Goal: Transaction & Acquisition: Download file/media

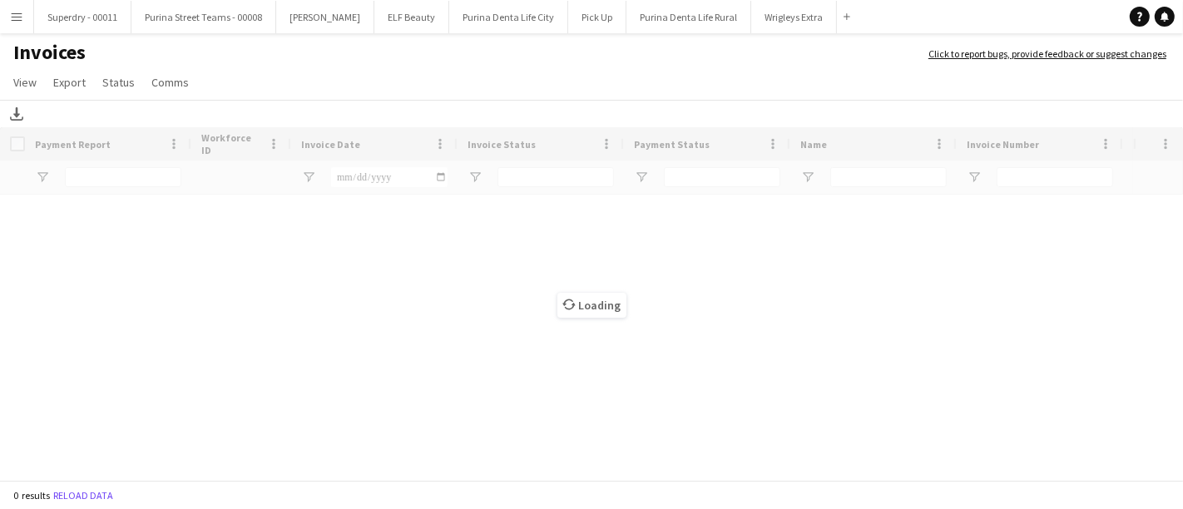
click at [16, 19] on app-icon "Menu" at bounding box center [16, 16] width 13 height 13
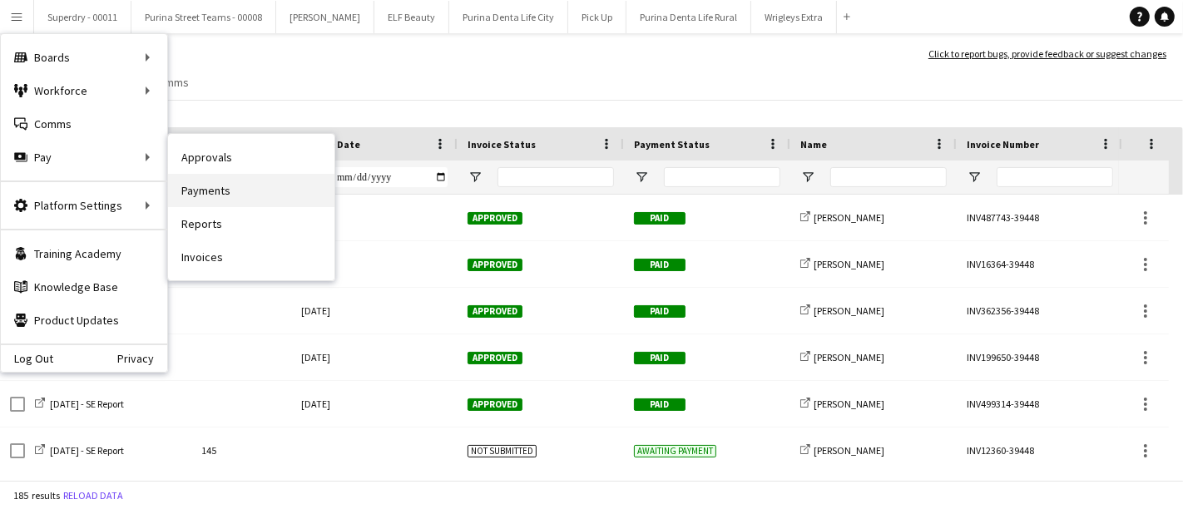
click at [240, 180] on link "Payments" at bounding box center [251, 190] width 166 height 33
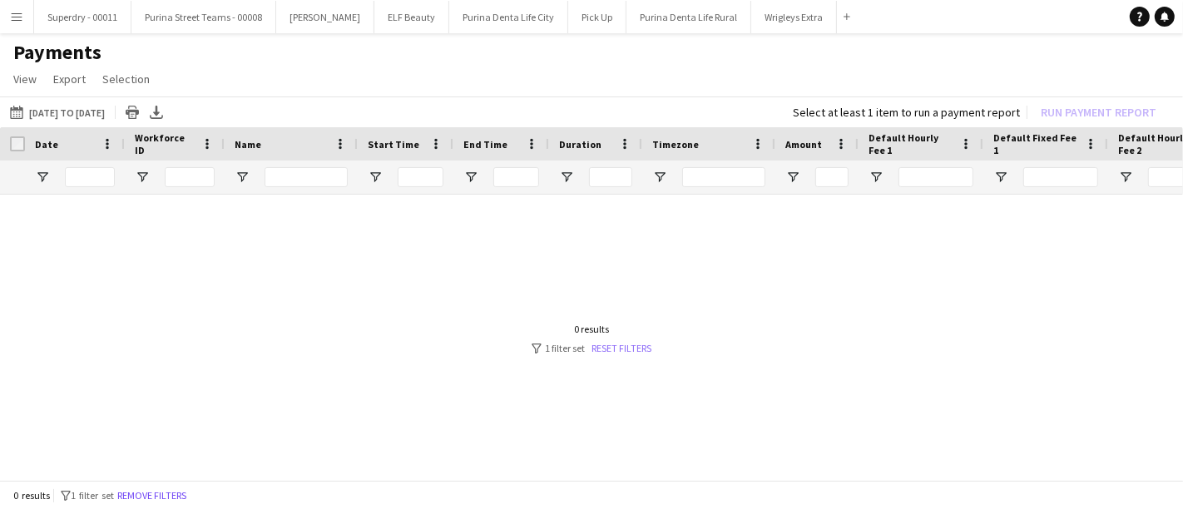
click at [635, 343] on link "Reset filters" at bounding box center [621, 348] width 60 height 12
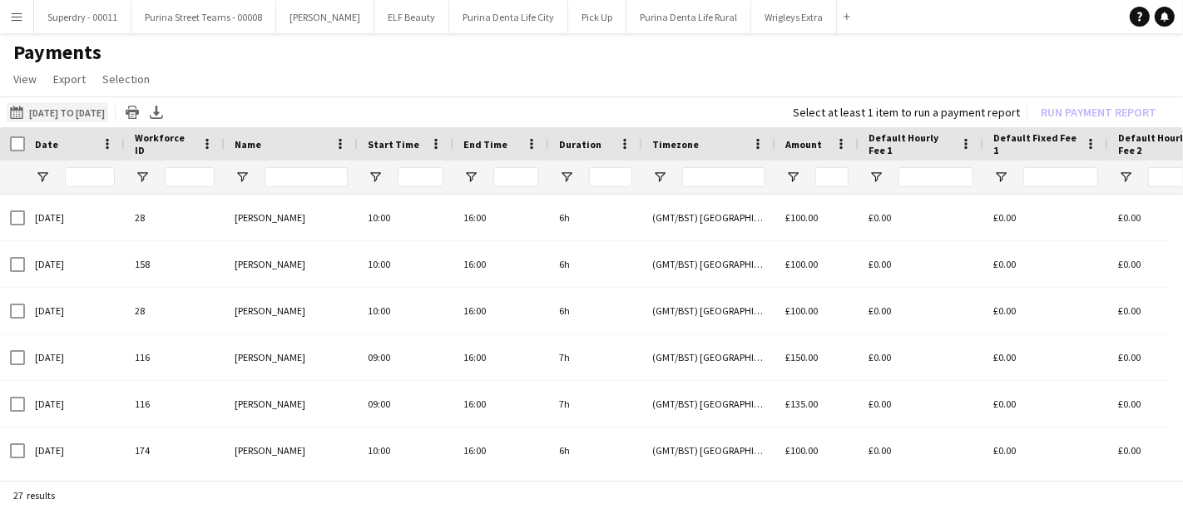
click at [67, 116] on button "[DATE] to [DATE] [DATE] to [DATE]" at bounding box center [57, 112] width 101 height 20
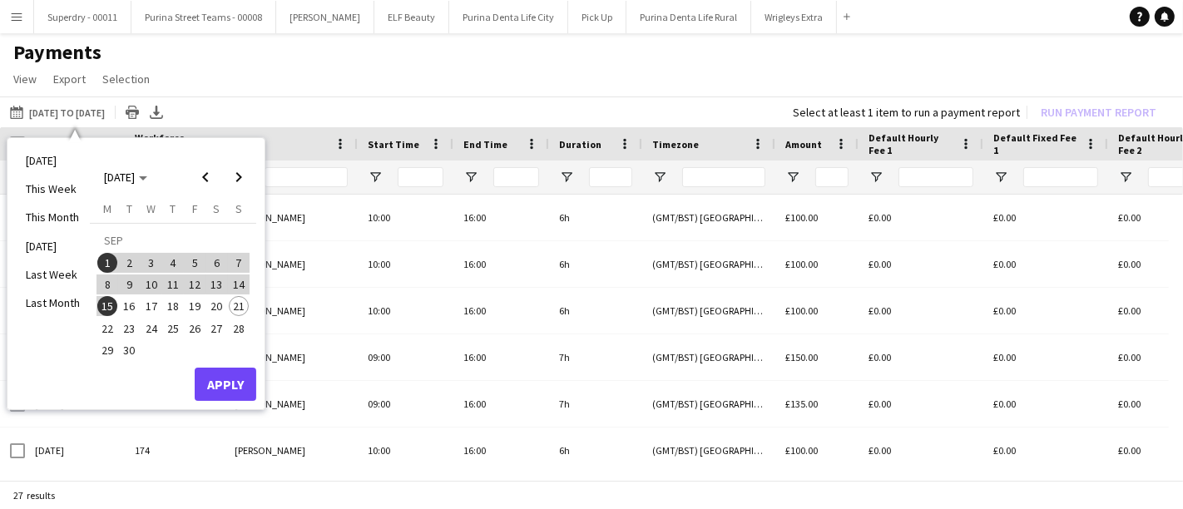
click at [105, 268] on span "1" at bounding box center [107, 263] width 20 height 20
click at [232, 304] on span "21" at bounding box center [239, 306] width 20 height 20
click at [210, 383] on button "Apply" at bounding box center [226, 384] width 62 height 33
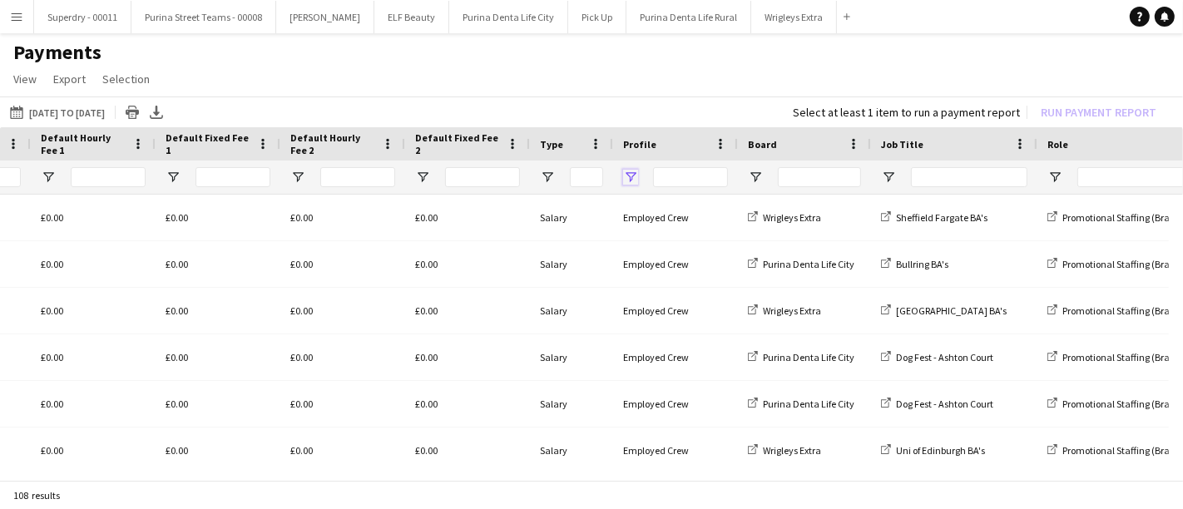
click at [630, 173] on span "Open Filter Menu" at bounding box center [630, 177] width 15 height 15
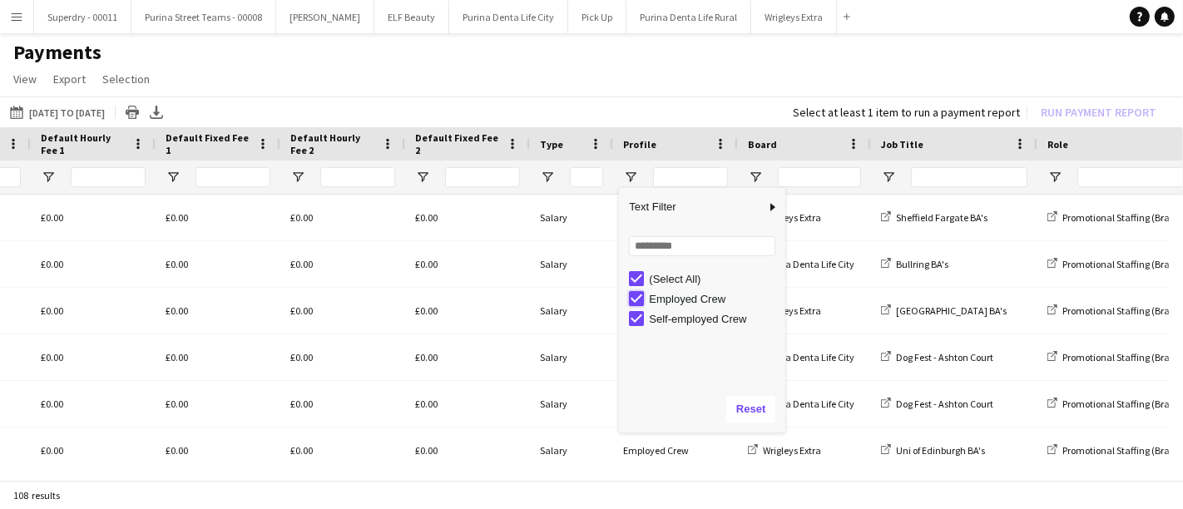
type input "**********"
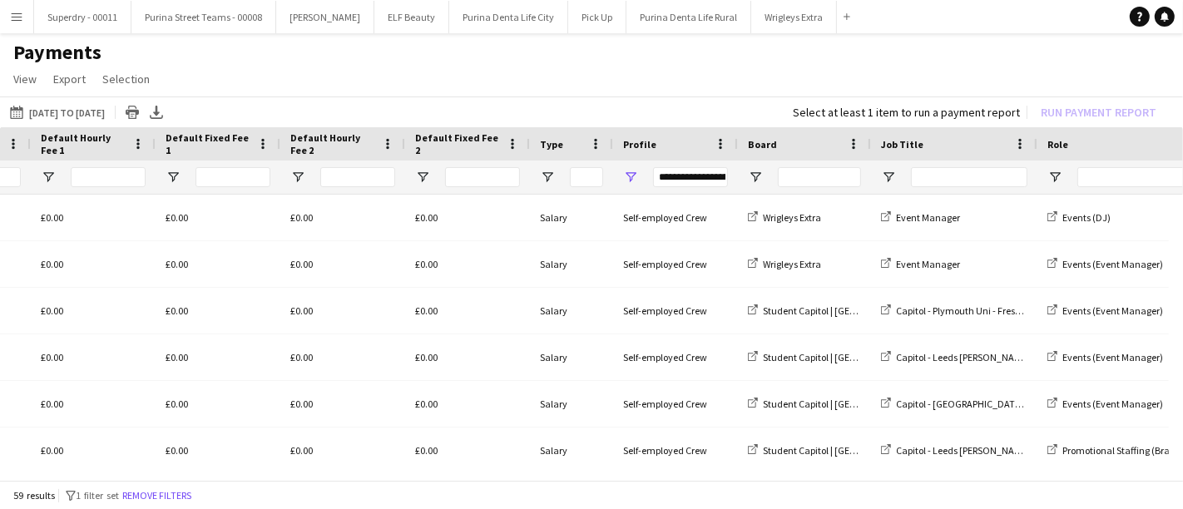
click at [639, 74] on app-page-menu "View Customise view Customise filters Reset Filters Reset View Reset All Export…" at bounding box center [591, 81] width 1183 height 32
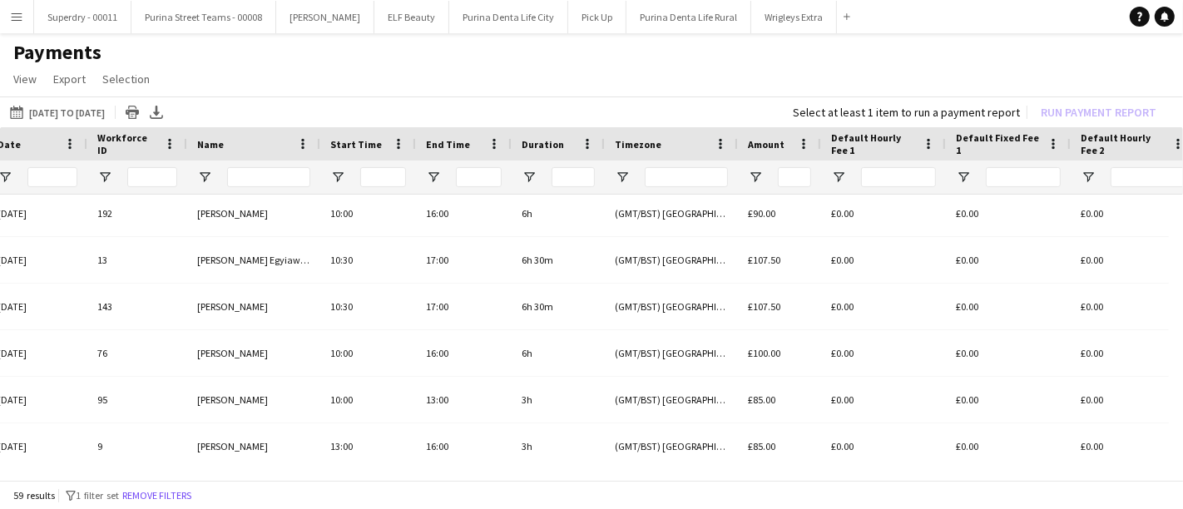
drag, startPoint x: 349, startPoint y: 482, endPoint x: 217, endPoint y: 469, distance: 132.8
click at [184, 475] on div "[DATE] to [DATE] [DATE] to [DATE] [DATE] This Week This Month [DATE] Last Week …" at bounding box center [591, 289] width 1183 height 387
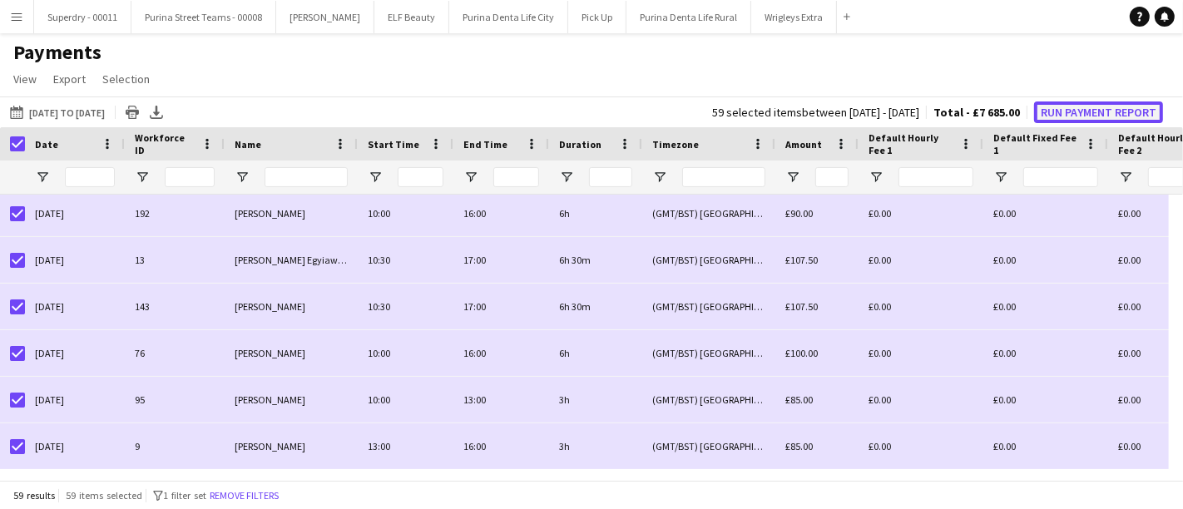
click at [1094, 117] on button "Run Payment Report" at bounding box center [1098, 112] width 129 height 22
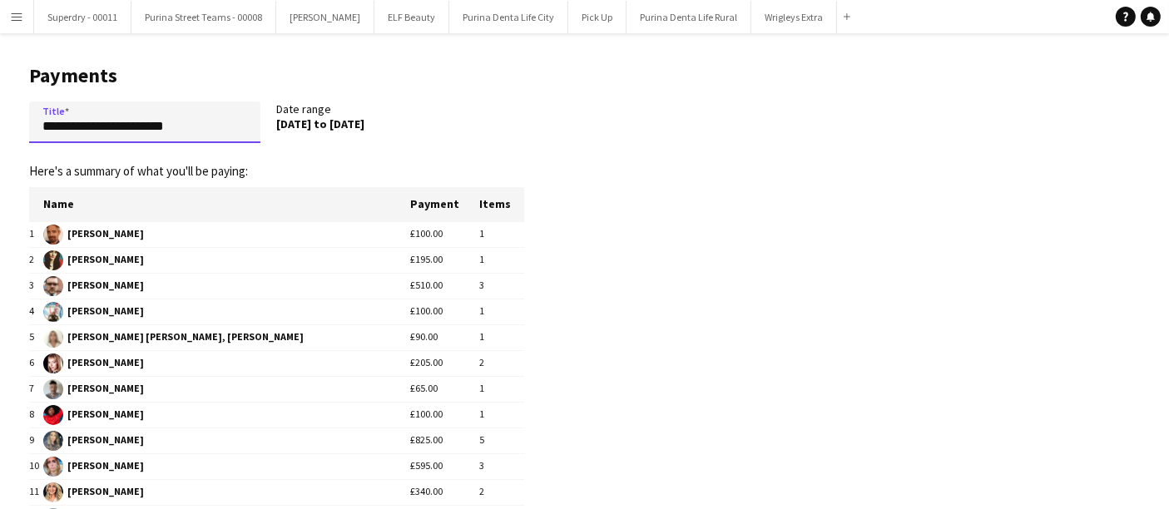
drag, startPoint x: 101, startPoint y: 129, endPoint x: 0, endPoint y: 131, distance: 101.5
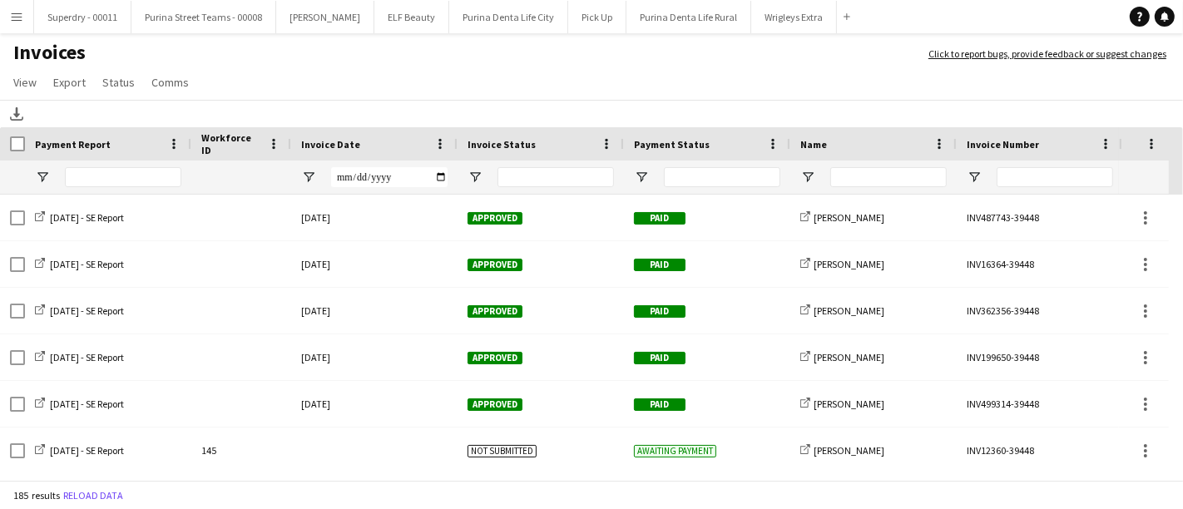
click at [11, 19] on app-icon "Menu" at bounding box center [16, 16] width 13 height 13
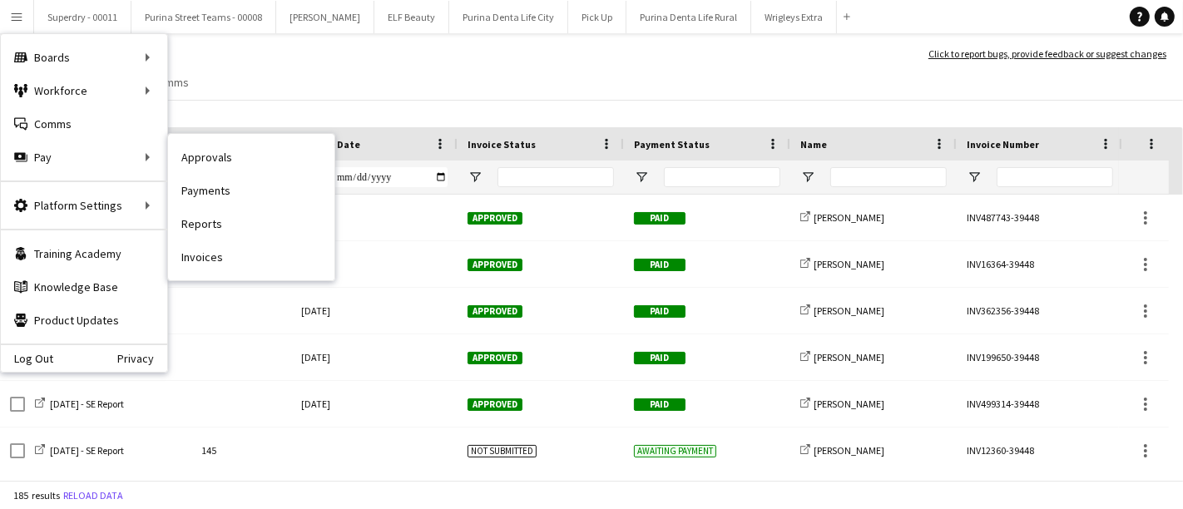
click at [250, 187] on link "Payments" at bounding box center [251, 190] width 166 height 33
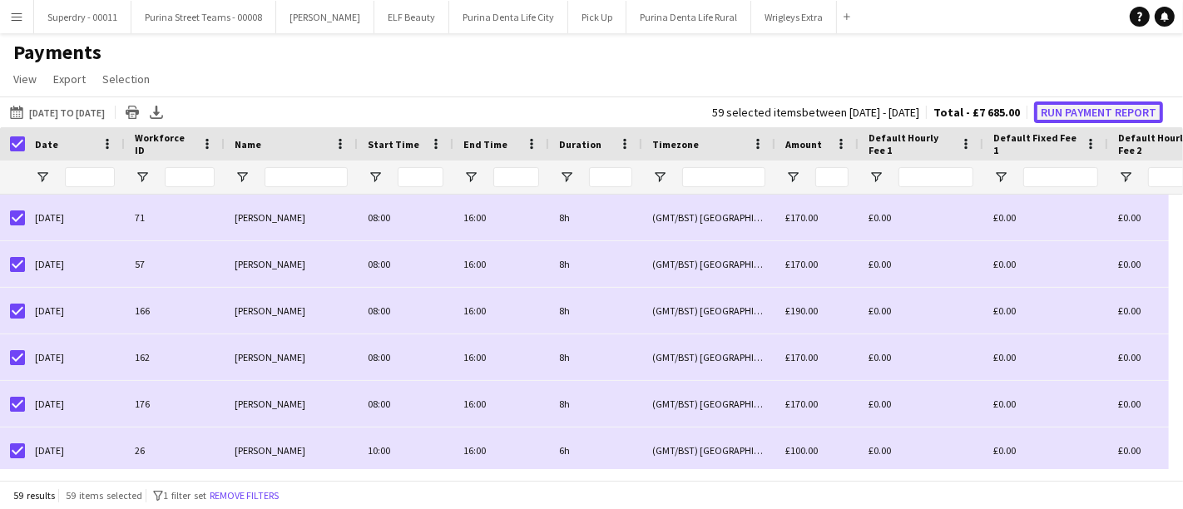
click at [1074, 114] on button "Run Payment Report" at bounding box center [1098, 112] width 129 height 22
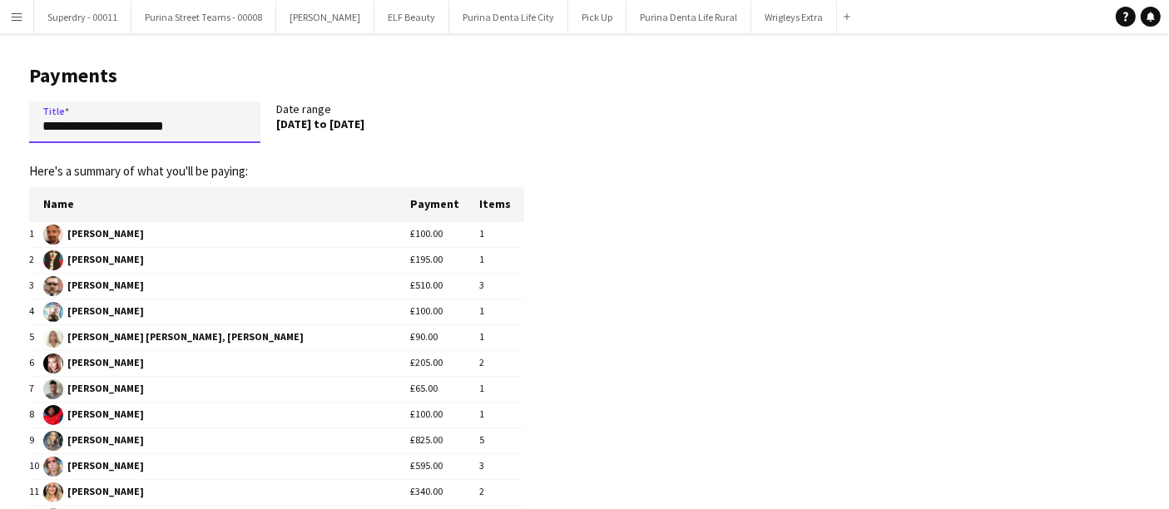
drag, startPoint x: 105, startPoint y: 126, endPoint x: 17, endPoint y: 120, distance: 88.4
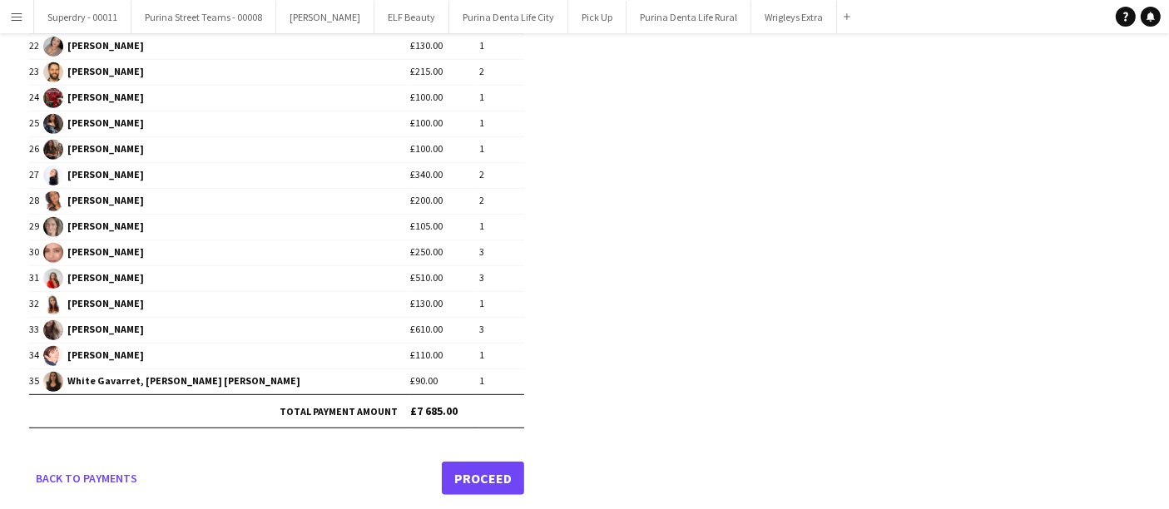
type input "**********"
click at [472, 462] on link "Proceed" at bounding box center [483, 478] width 82 height 33
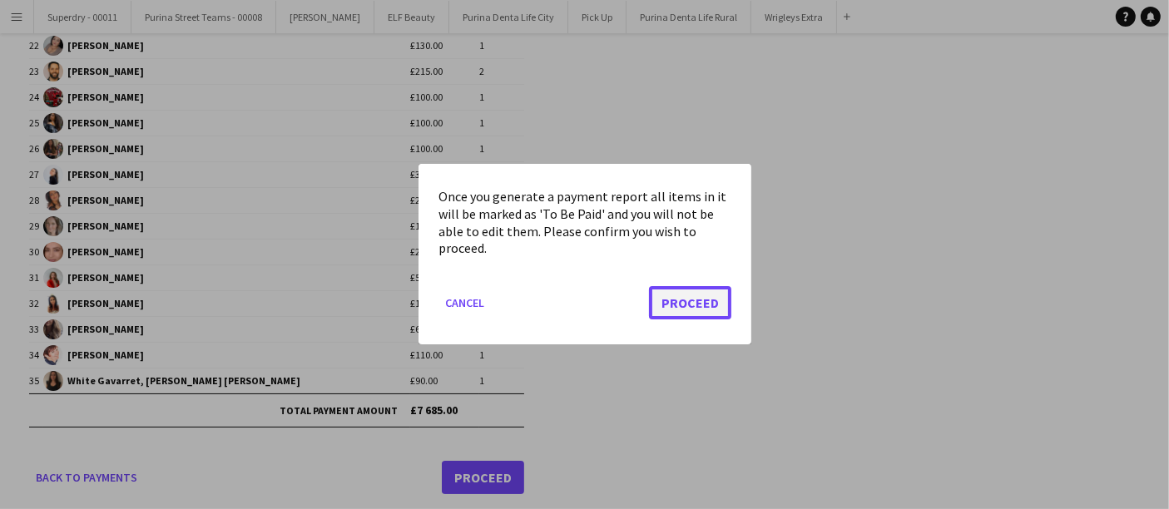
click at [690, 313] on button "Proceed" at bounding box center [690, 303] width 82 height 33
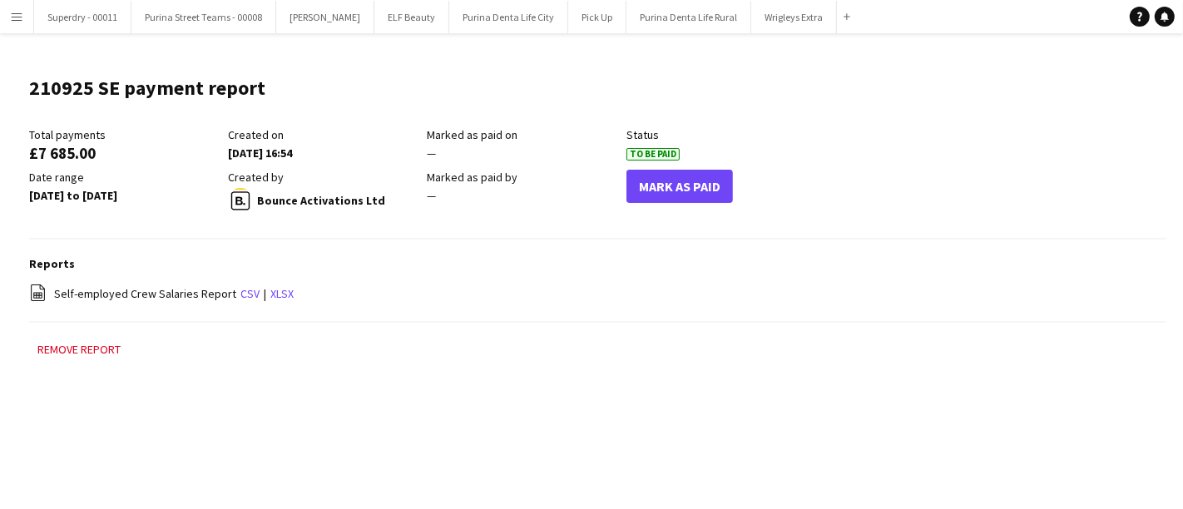
click at [25, 22] on button "Menu" at bounding box center [16, 16] width 33 height 33
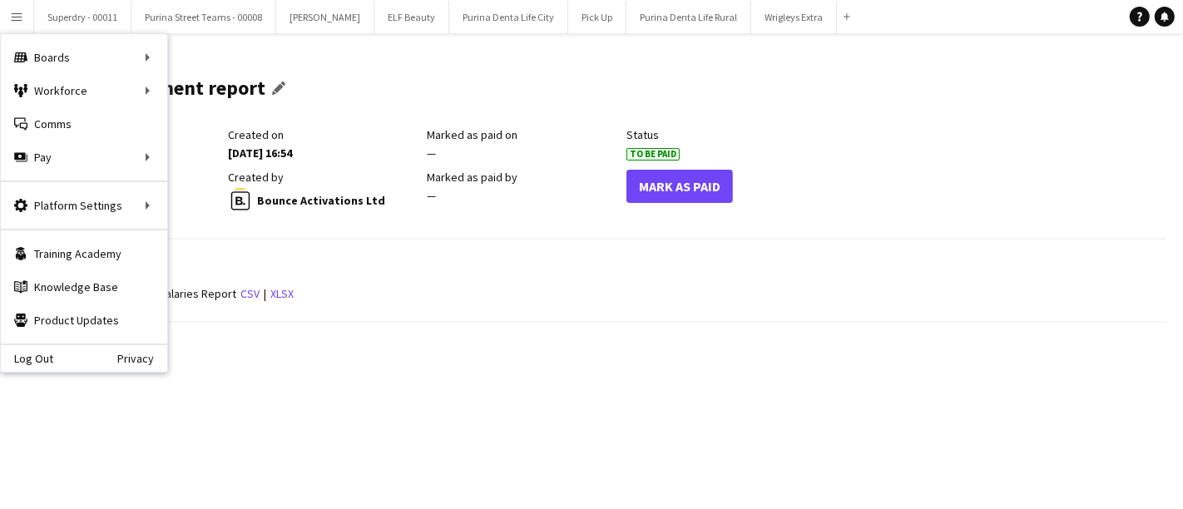
click at [272, 62] on div "210925 SE payment report Edit this field" at bounding box center [161, 94] width 264 height 65
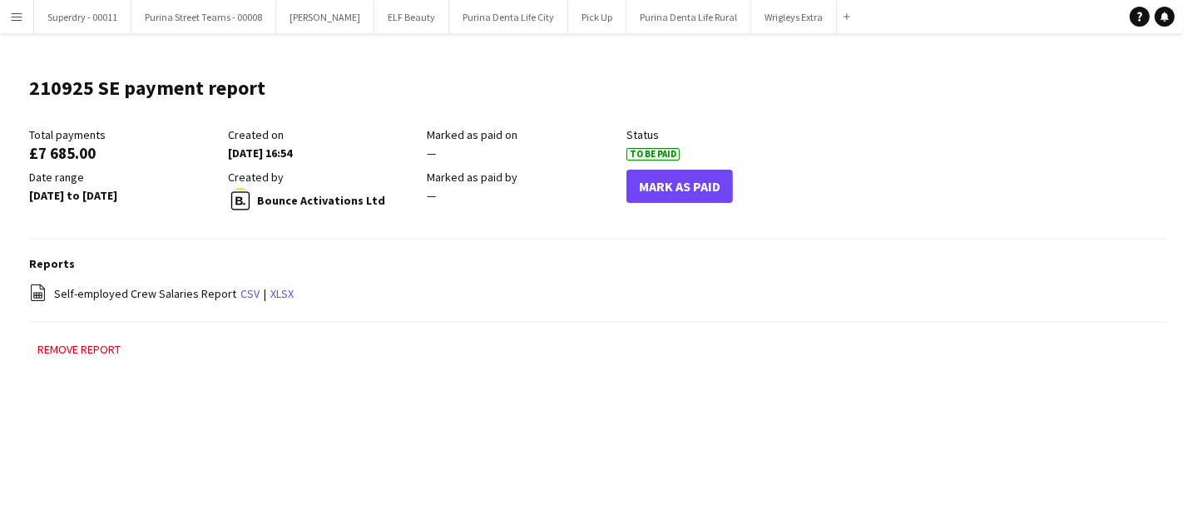
click at [21, 17] on app-icon "Menu" at bounding box center [16, 16] width 13 height 13
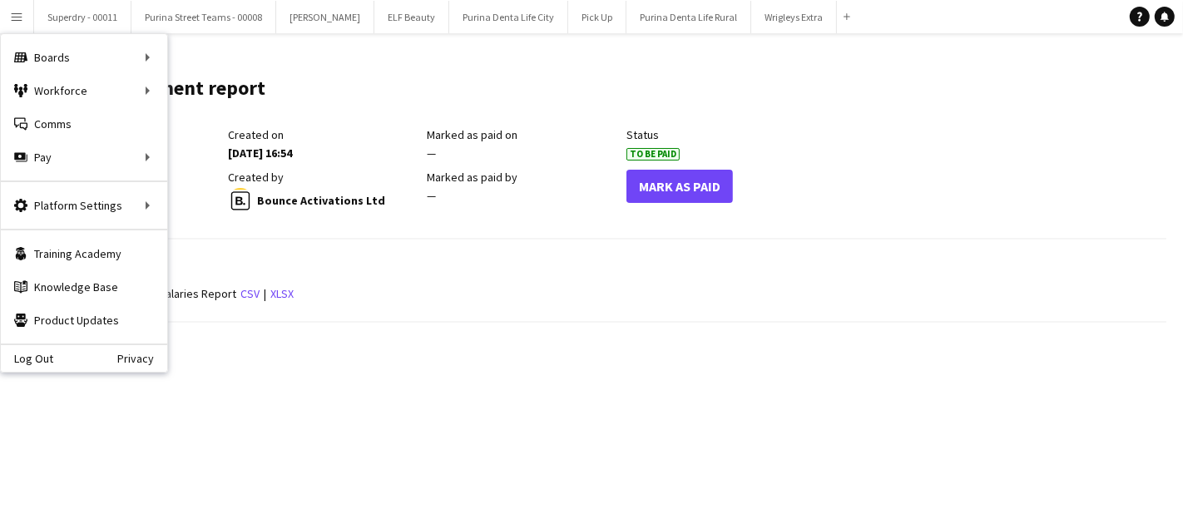
click at [646, 49] on main "210925 SE payment report Edit this field Total payments £7 685.00 Created on [D…" at bounding box center [591, 225] width 1183 height 384
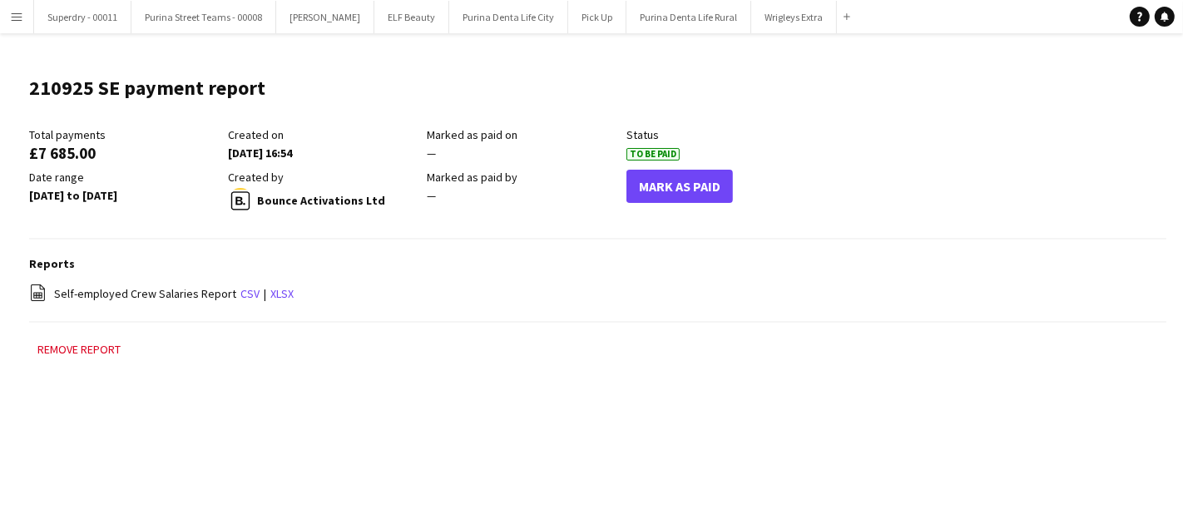
click at [2, 12] on button "Menu" at bounding box center [16, 16] width 33 height 33
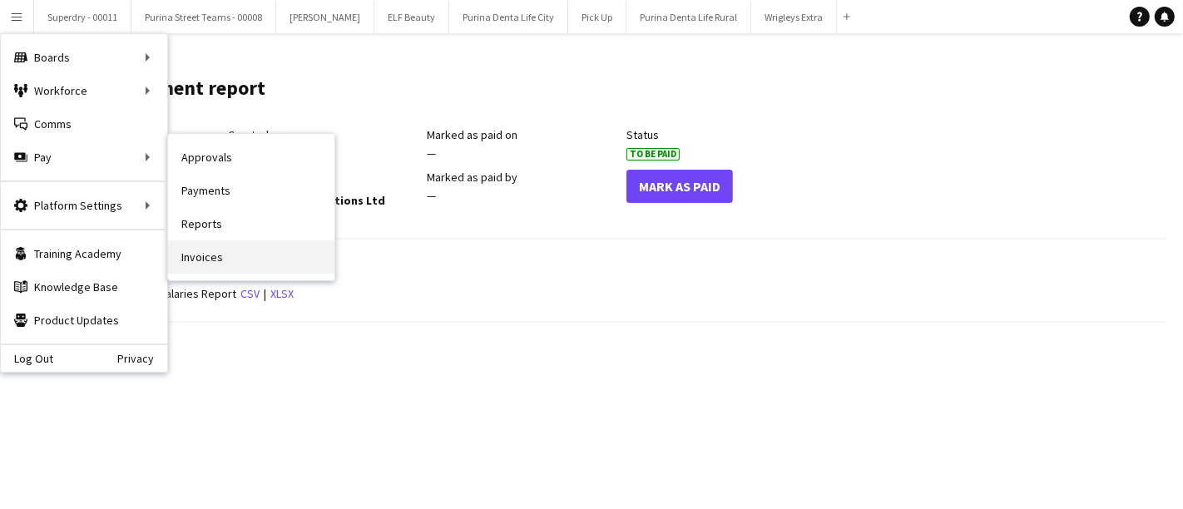
click at [254, 255] on link "Invoices" at bounding box center [251, 256] width 166 height 33
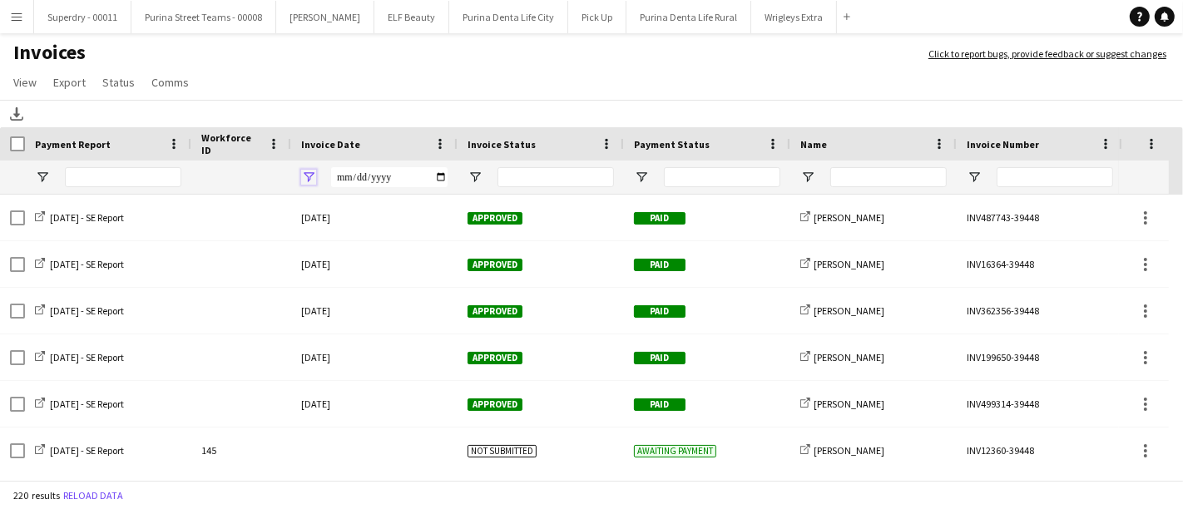
click at [304, 171] on span "Open Filter Menu" at bounding box center [308, 177] width 15 height 15
click at [423, 203] on span "Filtering operator" at bounding box center [424, 207] width 15 height 15
click at [424, 231] on input "Filter Value" at bounding box center [372, 235] width 129 height 20
type input "**********"
click at [426, 262] on input "Filter Value" at bounding box center [372, 263] width 129 height 20
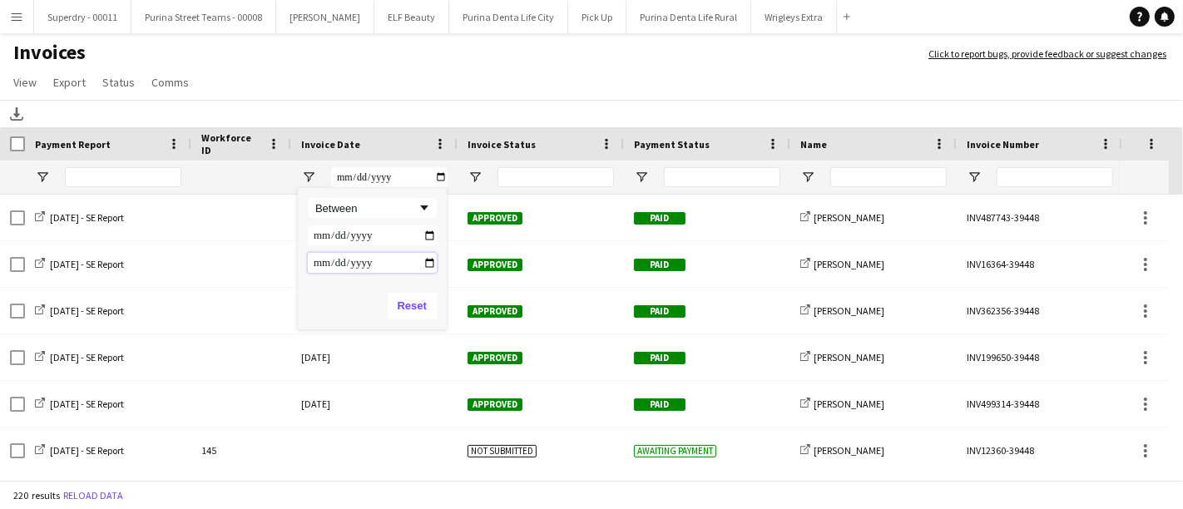
type input "**********"
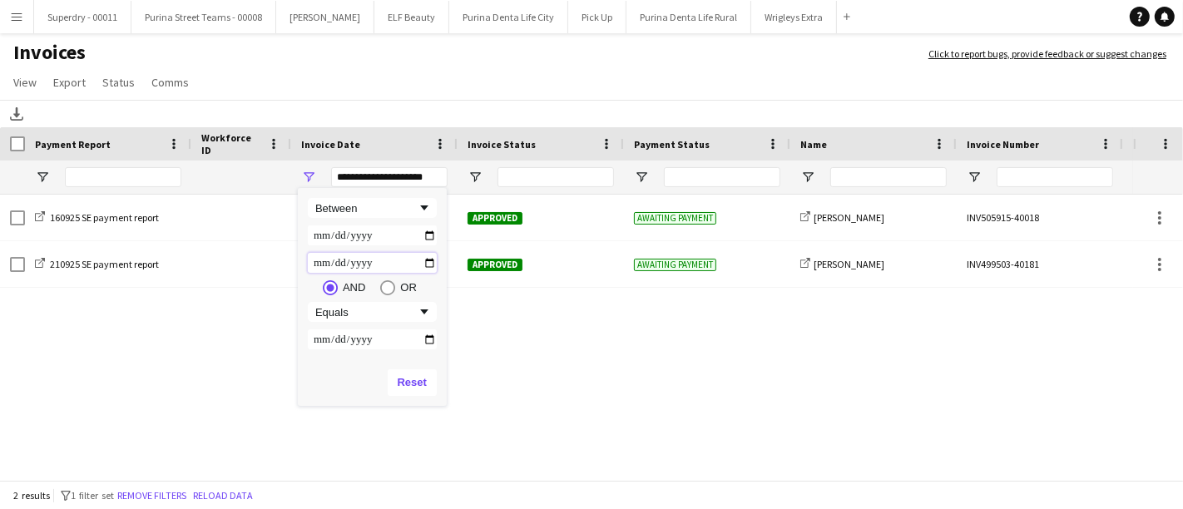
click at [425, 264] on input "**********" at bounding box center [372, 263] width 129 height 20
type input "**********"
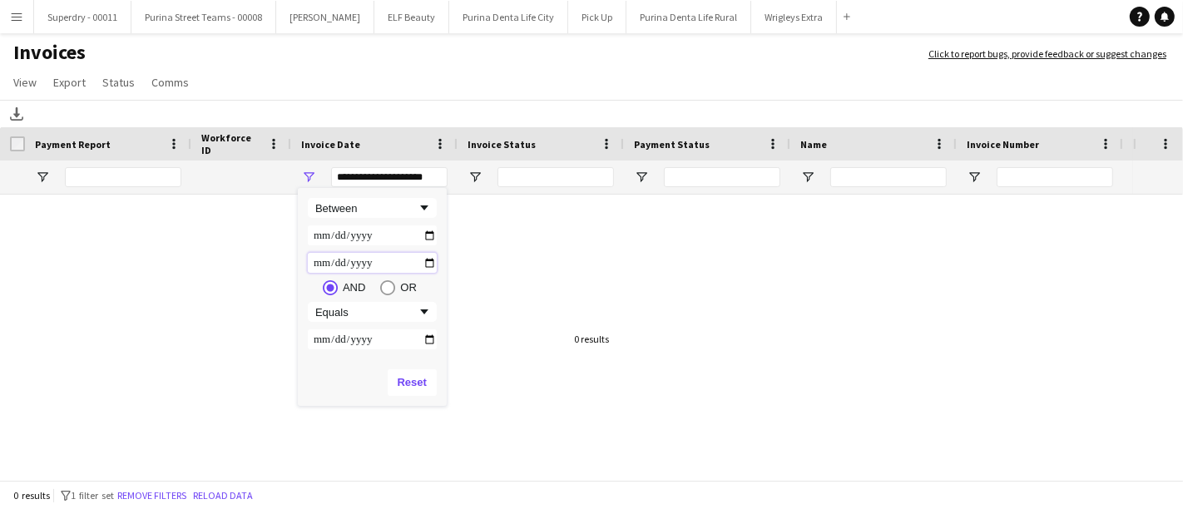
click at [430, 265] on input "**********" at bounding box center [372, 263] width 129 height 20
type input "**********"
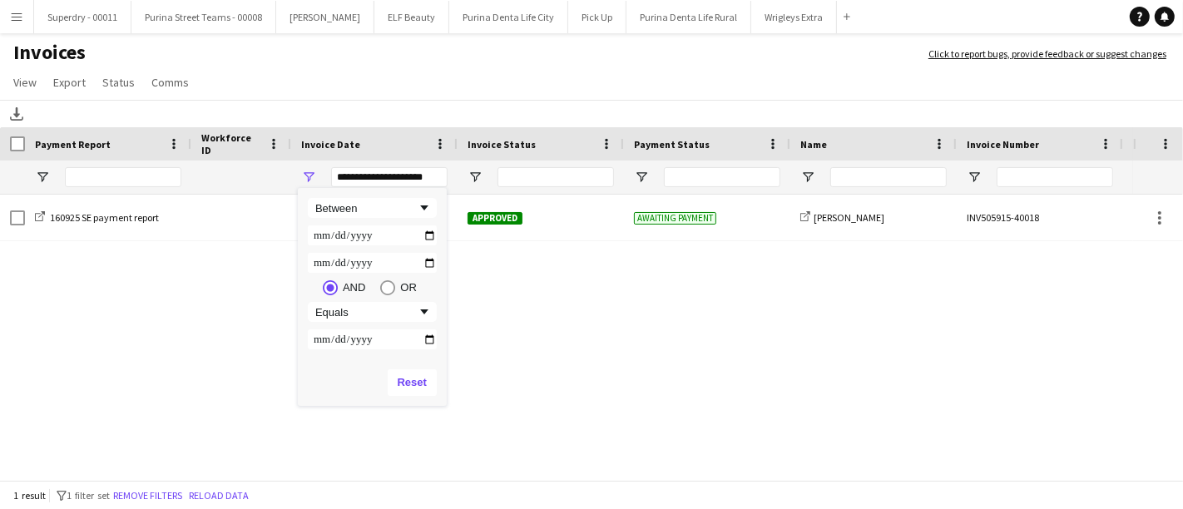
click at [484, 64] on h1 "Invoices" at bounding box center [456, 54] width 912 height 28
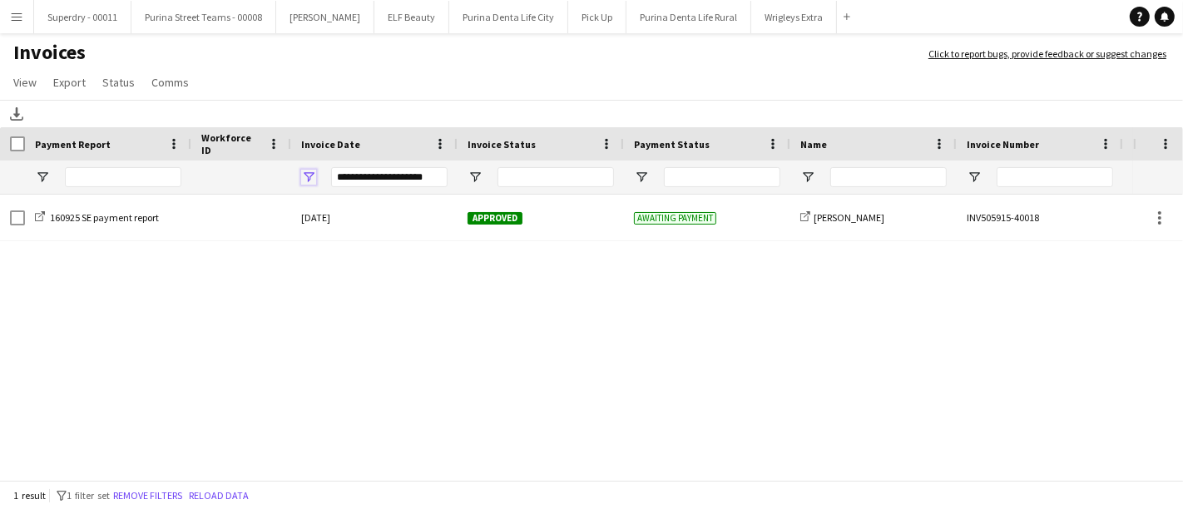
click at [307, 177] on span "Open Filter Menu" at bounding box center [308, 177] width 15 height 15
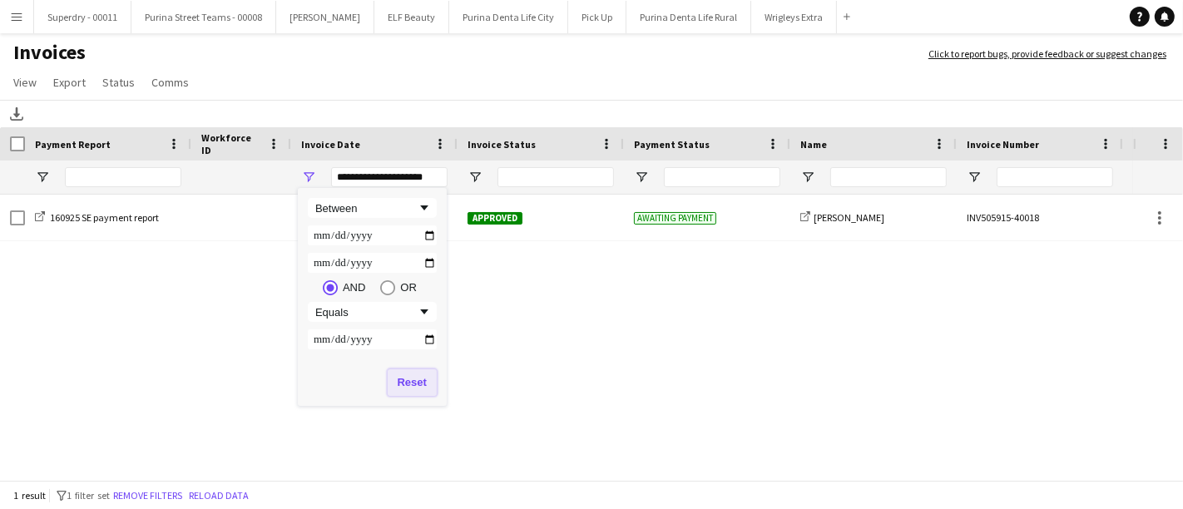
click at [414, 386] on button "Reset" at bounding box center [412, 382] width 49 height 27
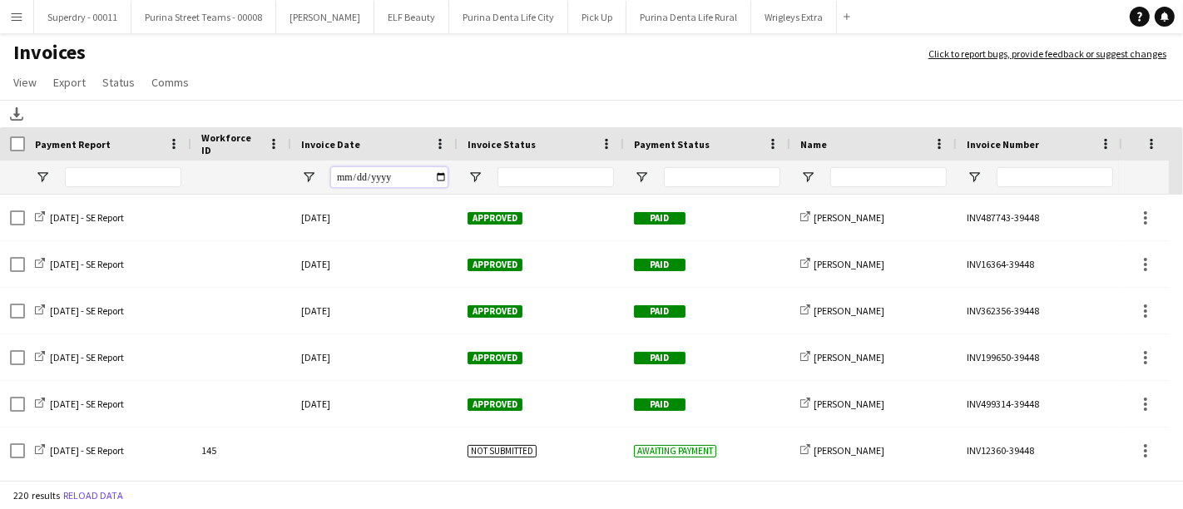
click at [394, 176] on input "Invoice Date Filter Input" at bounding box center [389, 177] width 116 height 20
click at [441, 176] on input "Invoice Date Filter Input" at bounding box center [389, 177] width 116 height 20
click at [374, 76] on app-page-menu "View Customise view Customise filters Reset Filters Reset View Reset All Export…" at bounding box center [591, 84] width 1183 height 32
click at [386, 179] on input "Invoice Date Filter Input" at bounding box center [389, 177] width 116 height 20
click at [446, 177] on input "Invoice Date Filter Input" at bounding box center [389, 177] width 116 height 20
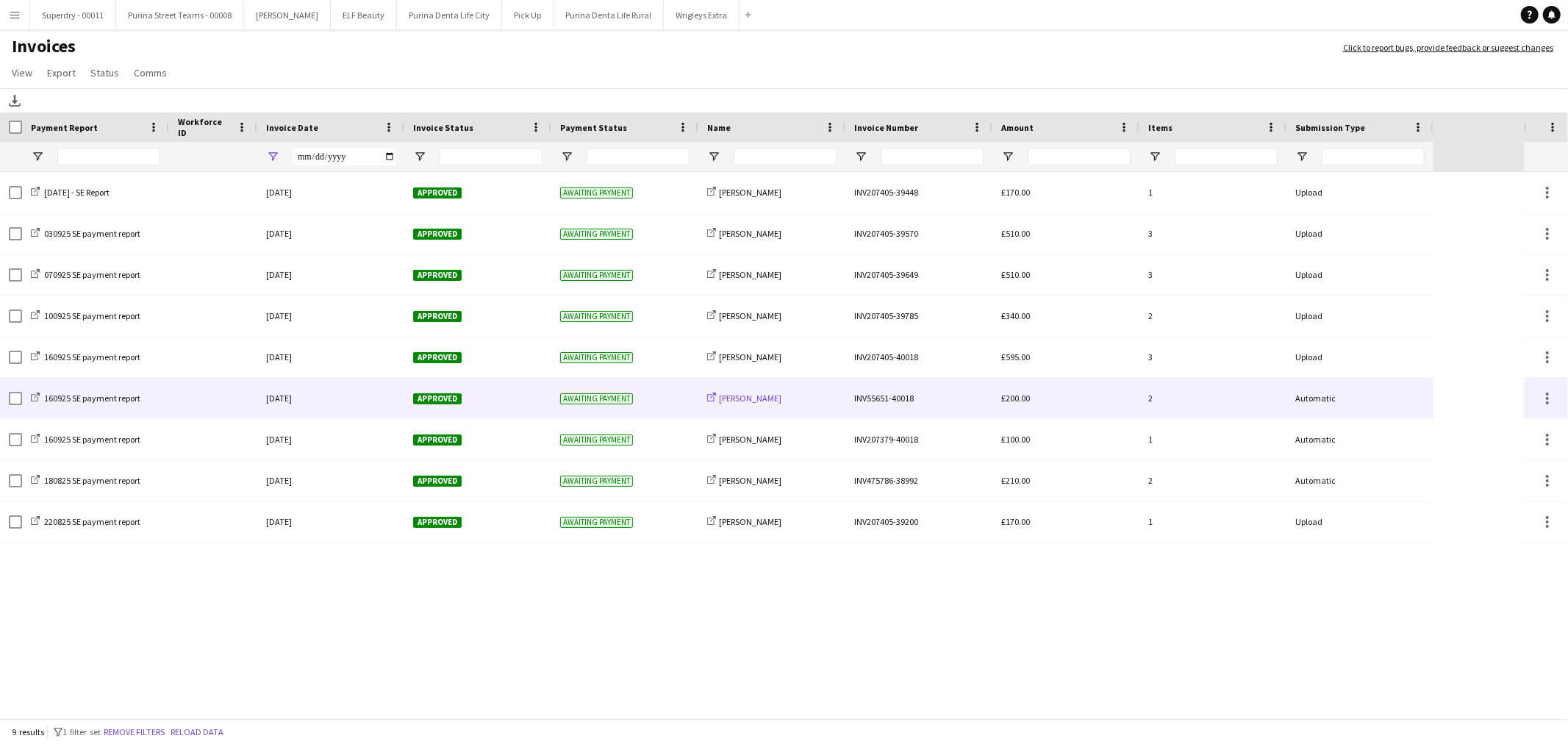
click at [750, 399] on span "[PERSON_NAME]" at bounding box center [750, 398] width 63 height 11
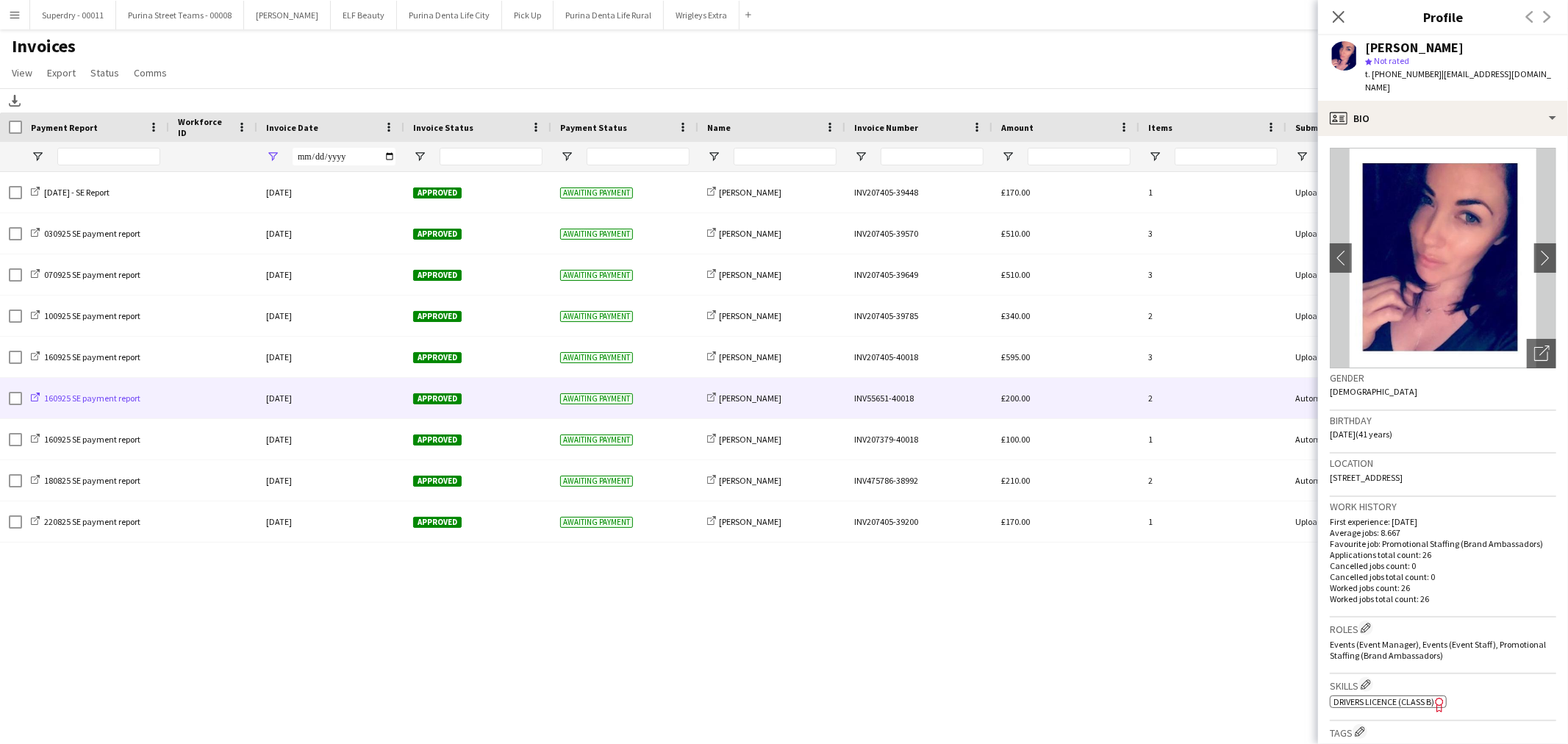
click at [100, 398] on span "160925 SE payment report" at bounding box center [92, 398] width 96 height 11
click at [936, 399] on div "INV55651-40018" at bounding box center [919, 399] width 147 height 41
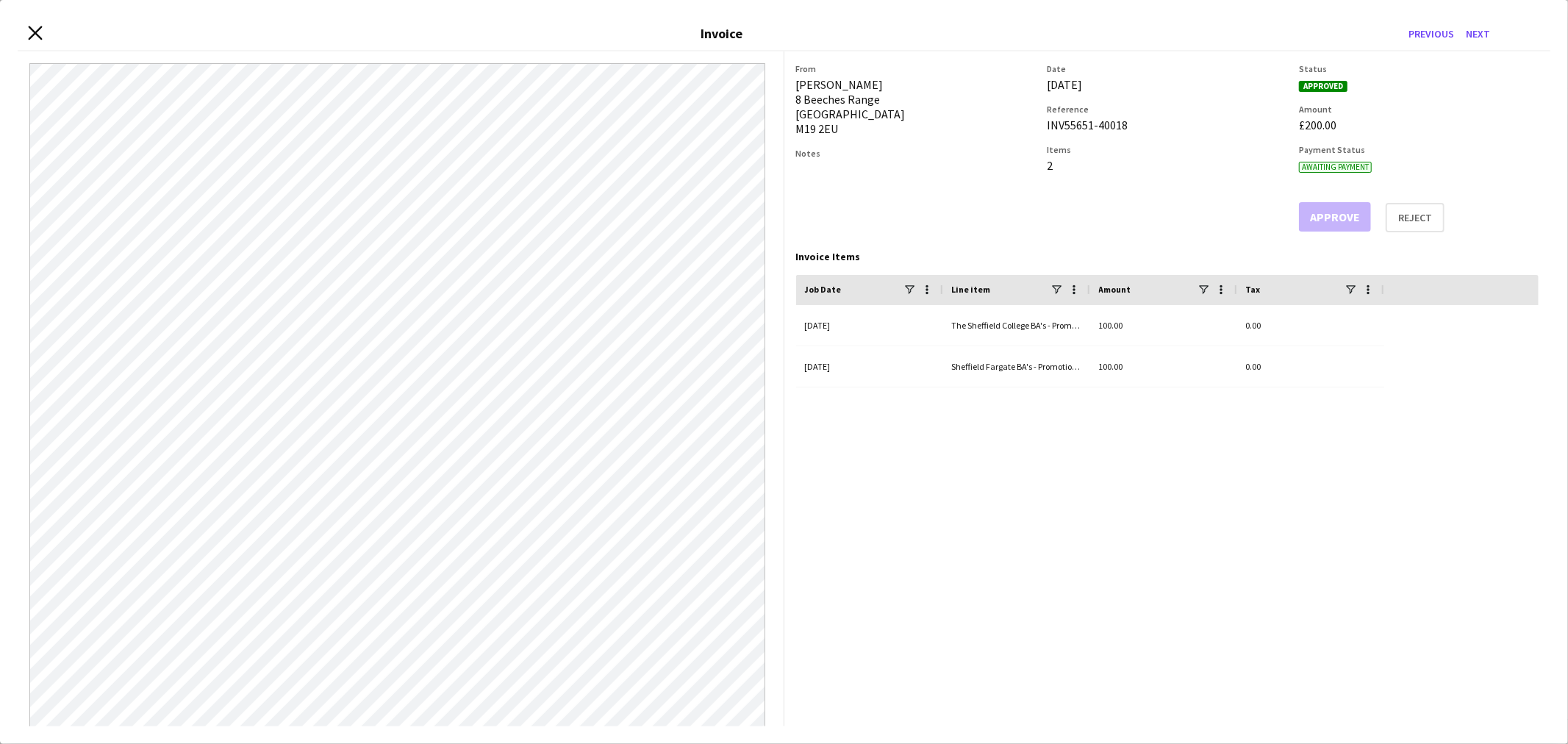
click at [33, 37] on icon "Close invoice dialog" at bounding box center [35, 33] width 14 height 14
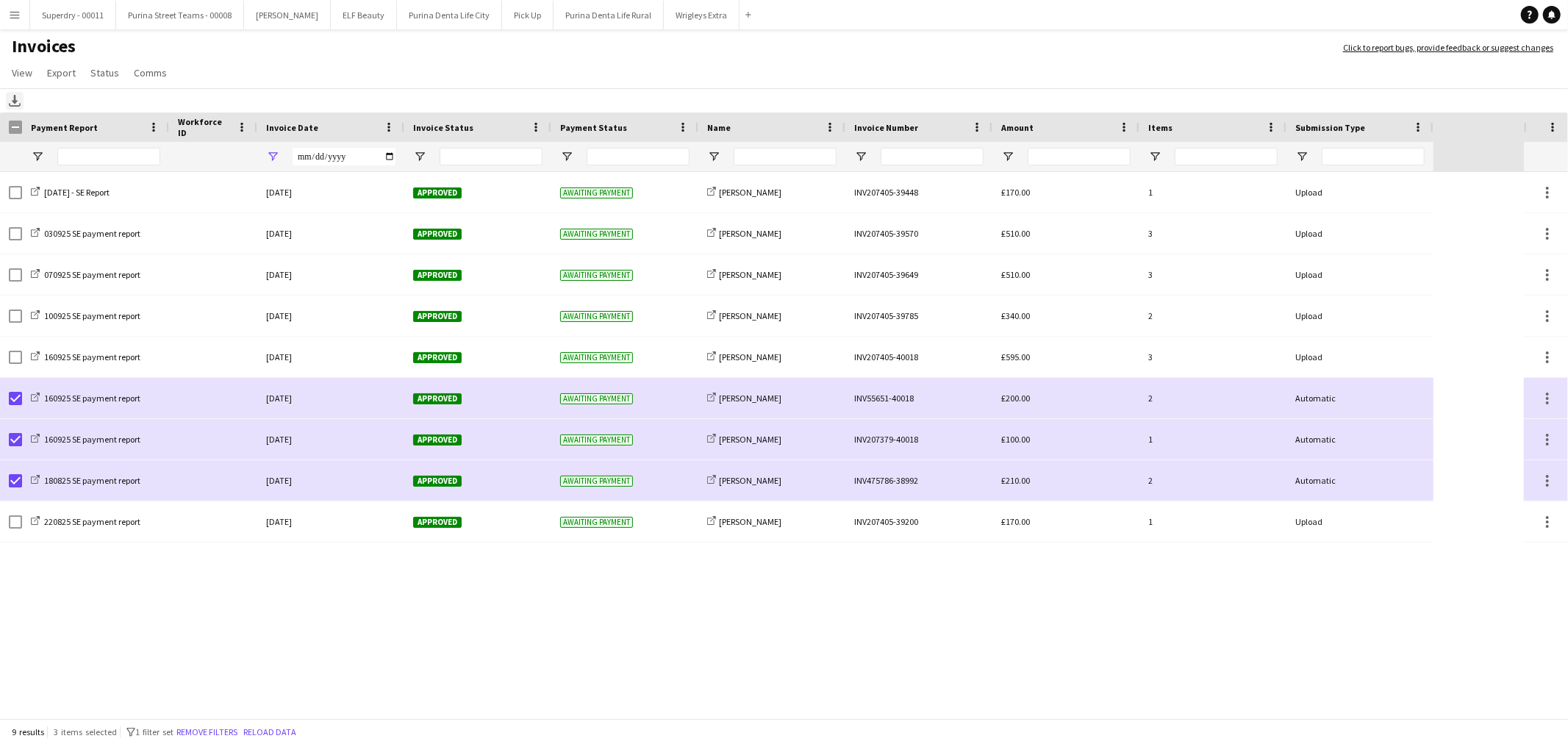
click at [16, 102] on icon at bounding box center [14, 99] width 6 height 9
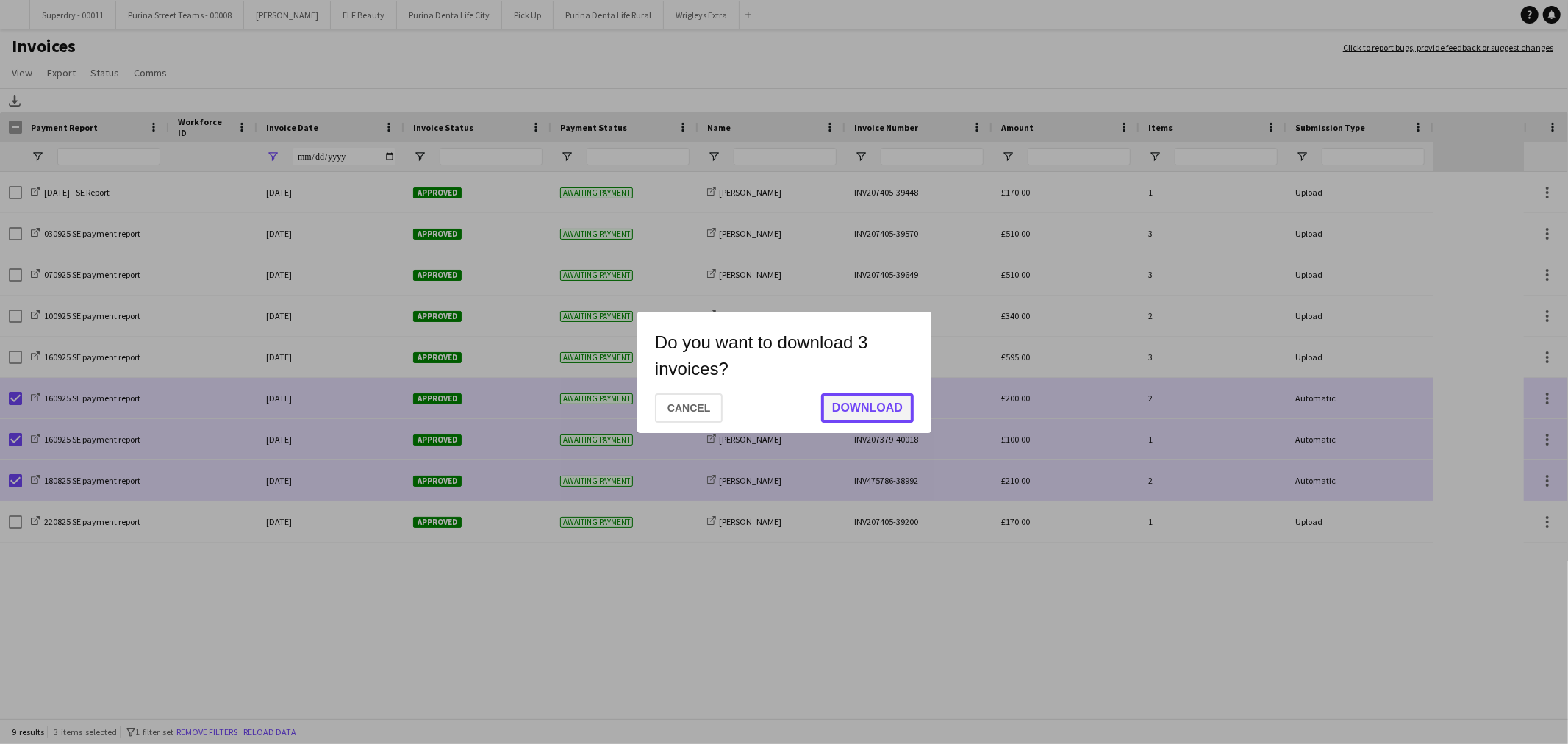
click at [880, 401] on button "Download" at bounding box center [867, 407] width 93 height 29
click at [880, 401] on button "Save" at bounding box center [887, 406] width 53 height 29
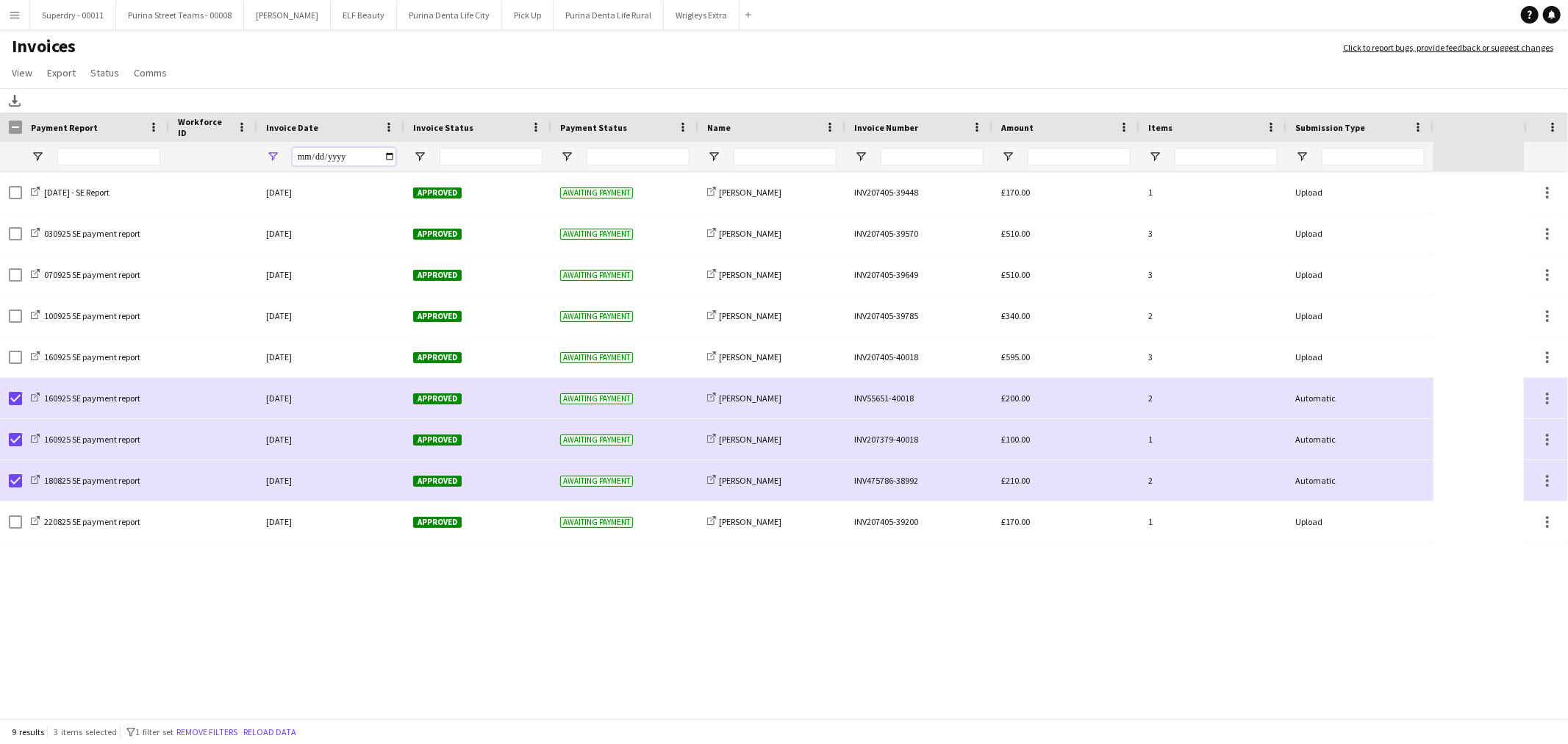
click at [390, 156] on input "**********" at bounding box center [344, 156] width 103 height 18
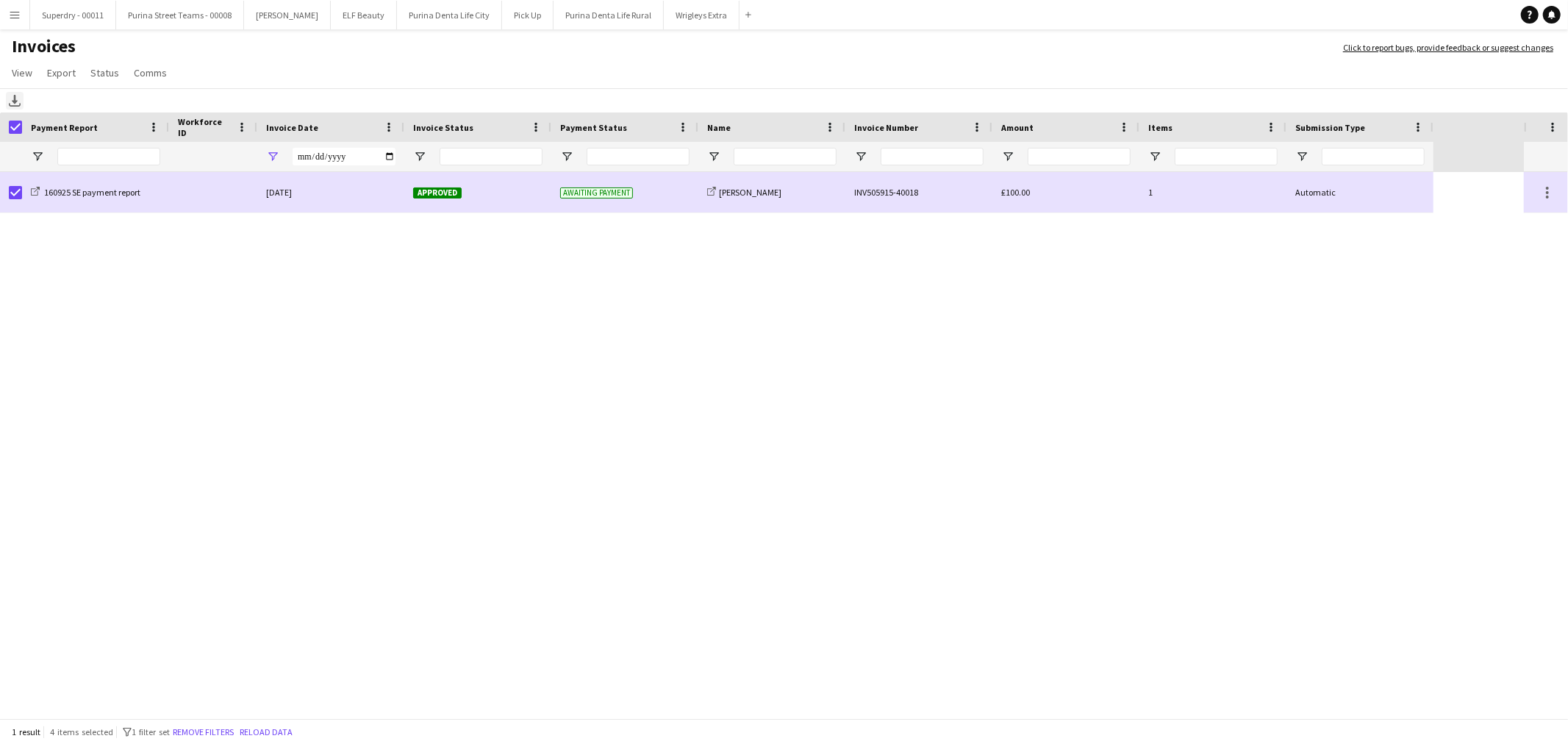
click at [11, 99] on icon "Download" at bounding box center [14, 100] width 11 height 11
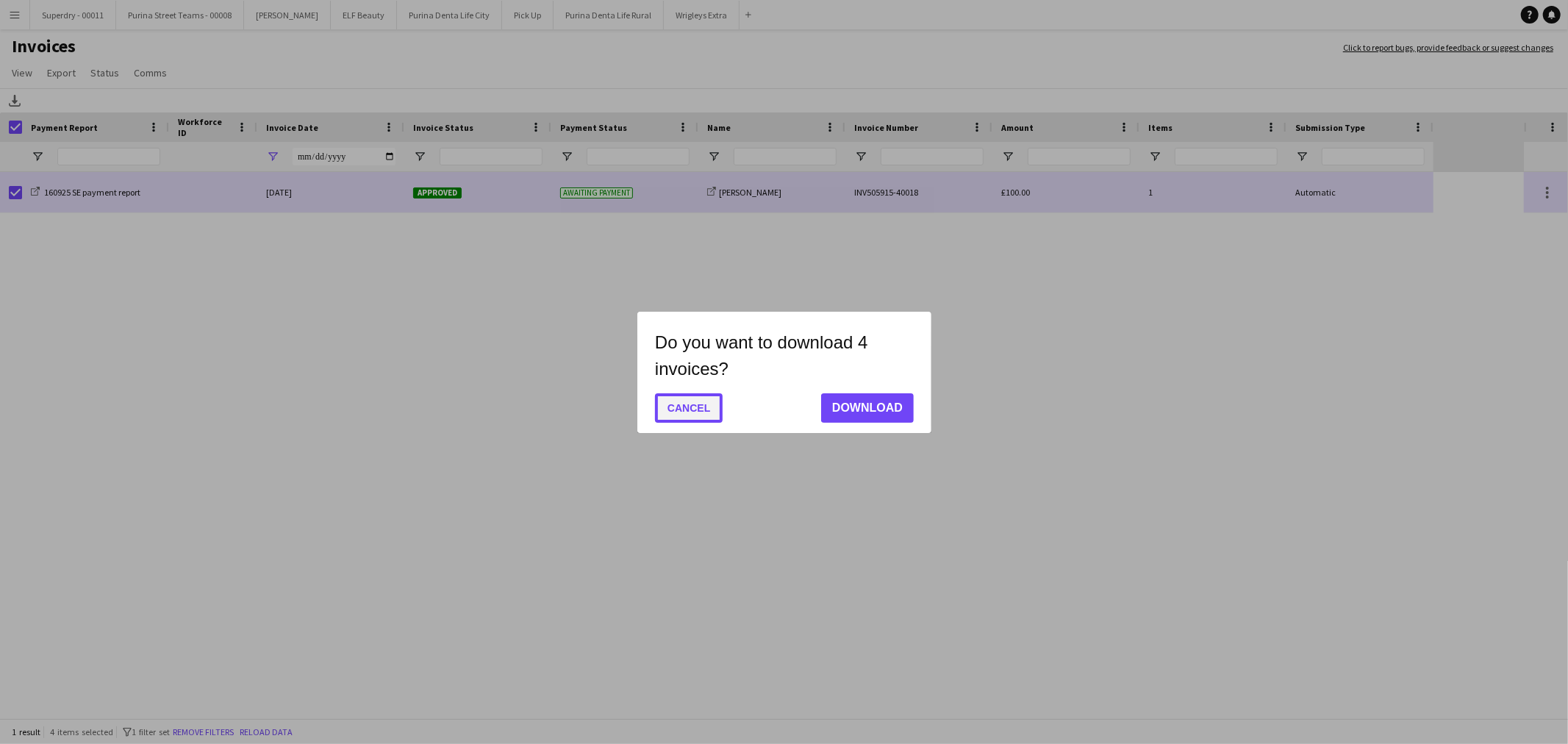
click at [689, 402] on button "Cancel" at bounding box center [689, 407] width 68 height 29
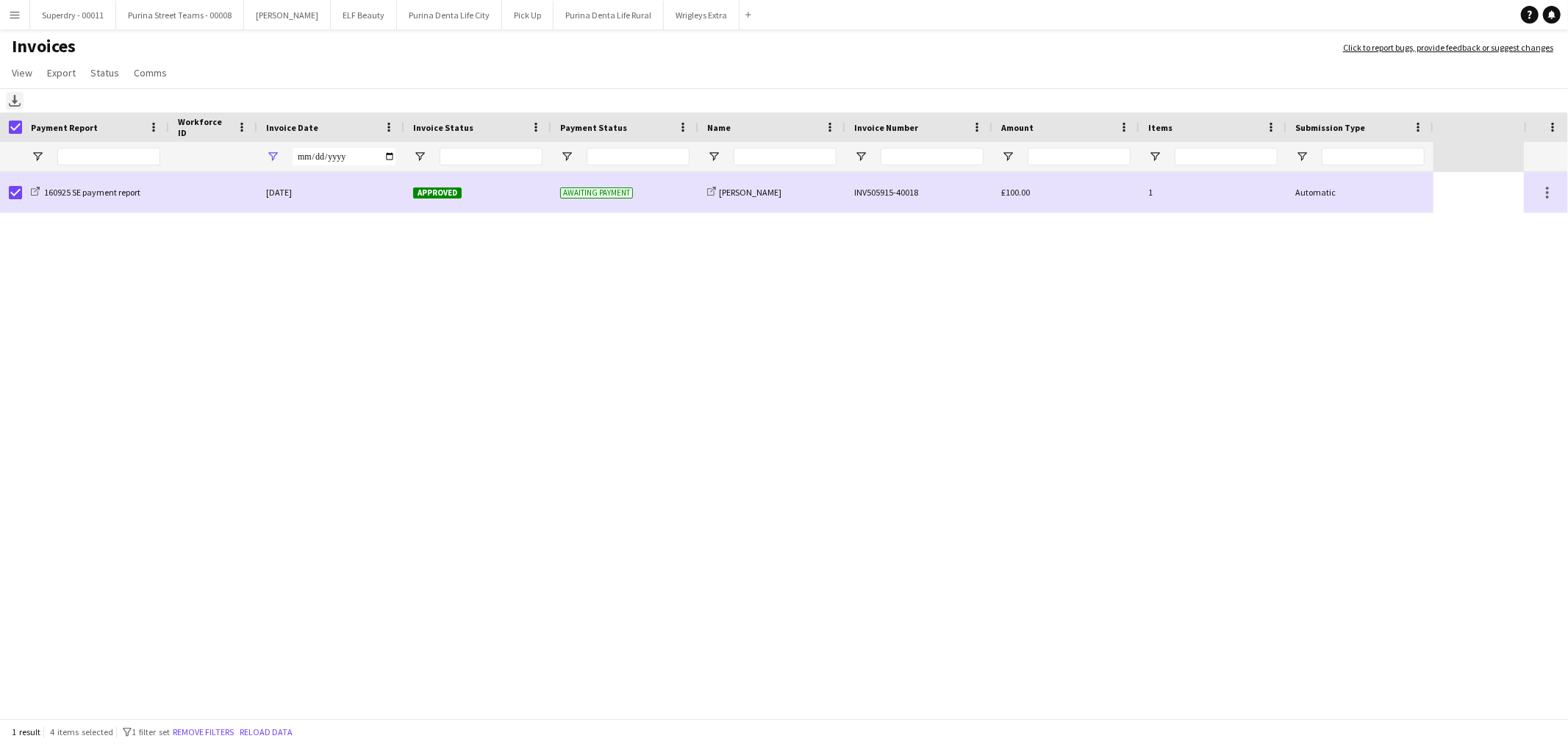
click at [13, 105] on icon "Download" at bounding box center [14, 100] width 11 height 11
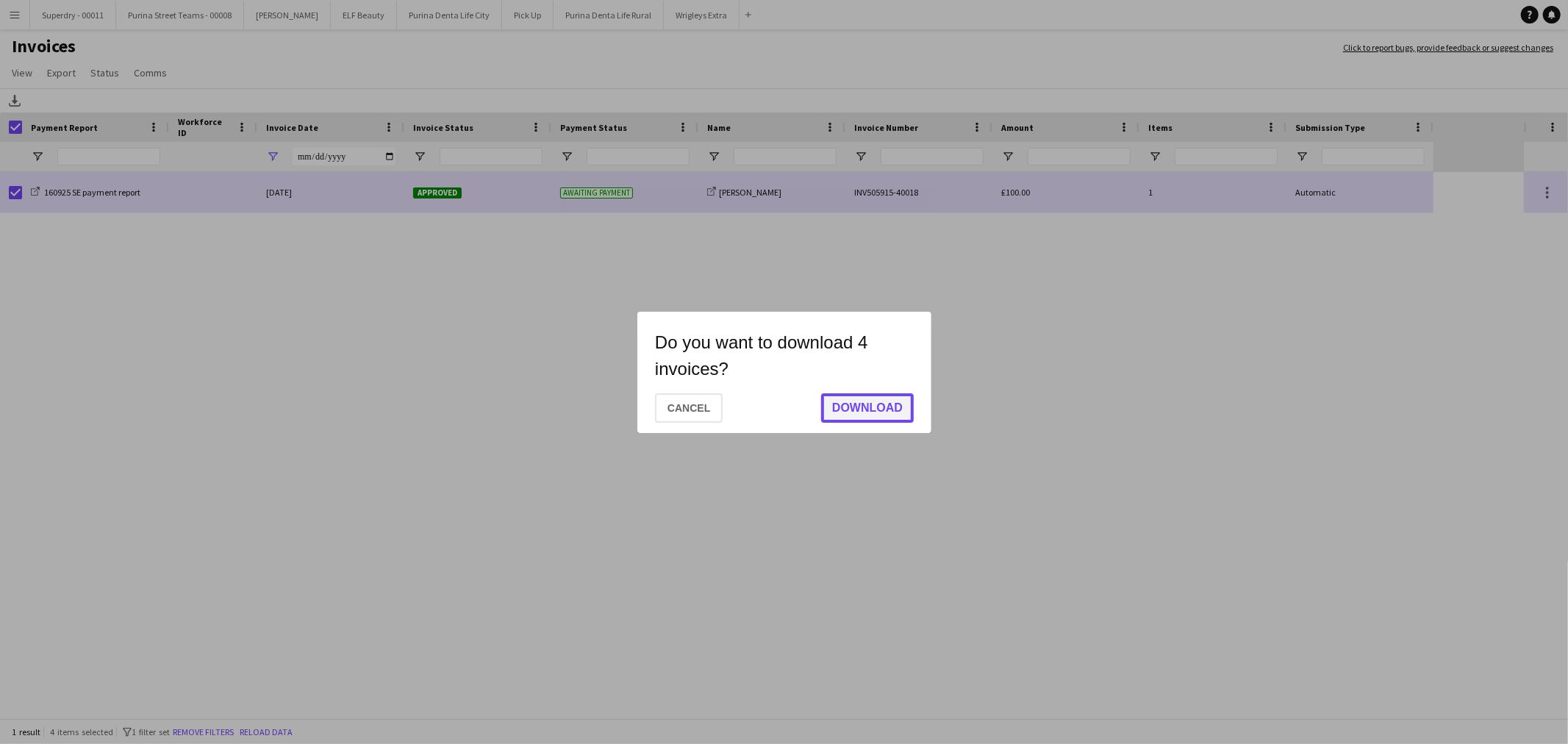
click at [844, 403] on button "Download" at bounding box center [867, 407] width 93 height 29
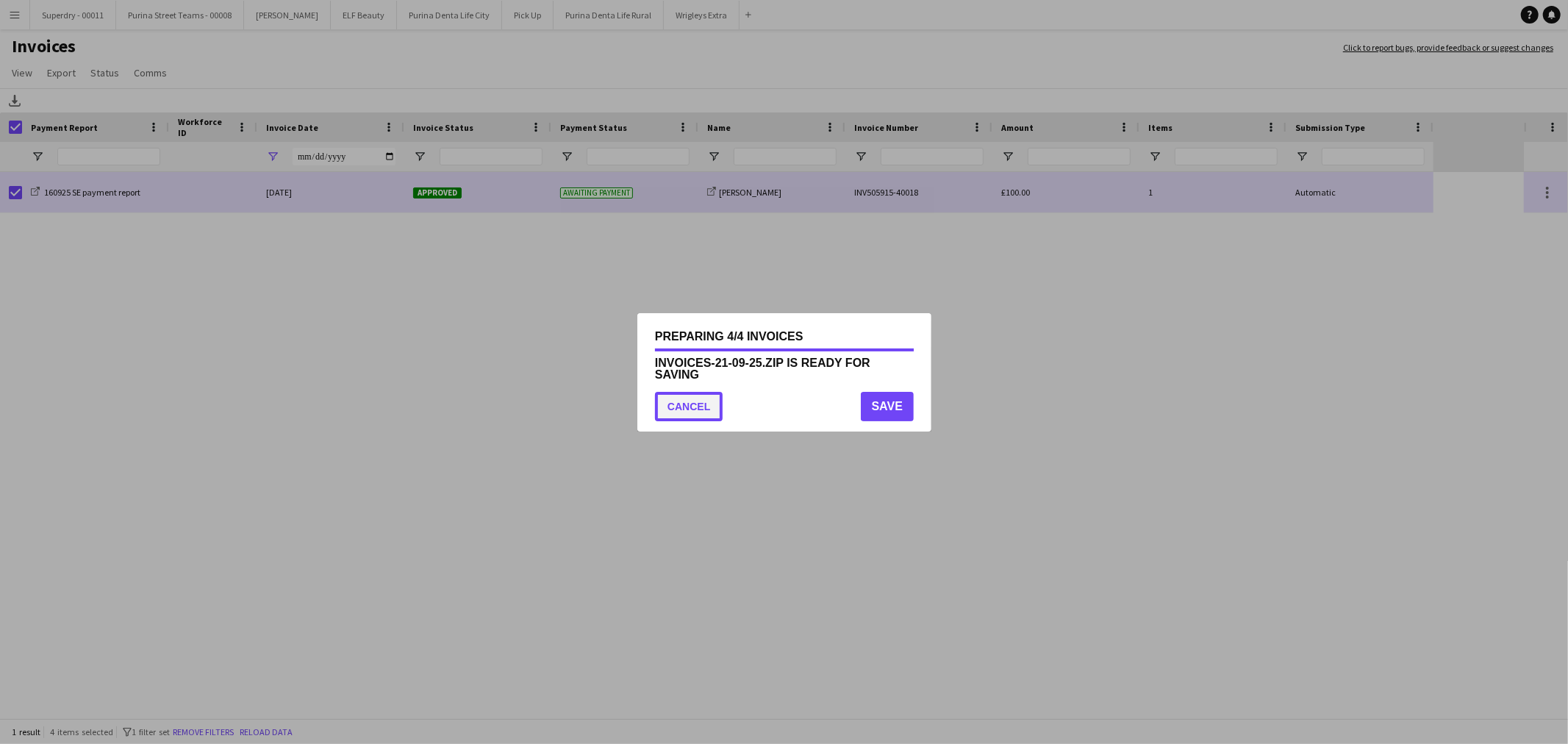
click at [702, 408] on button "Cancel" at bounding box center [689, 406] width 68 height 29
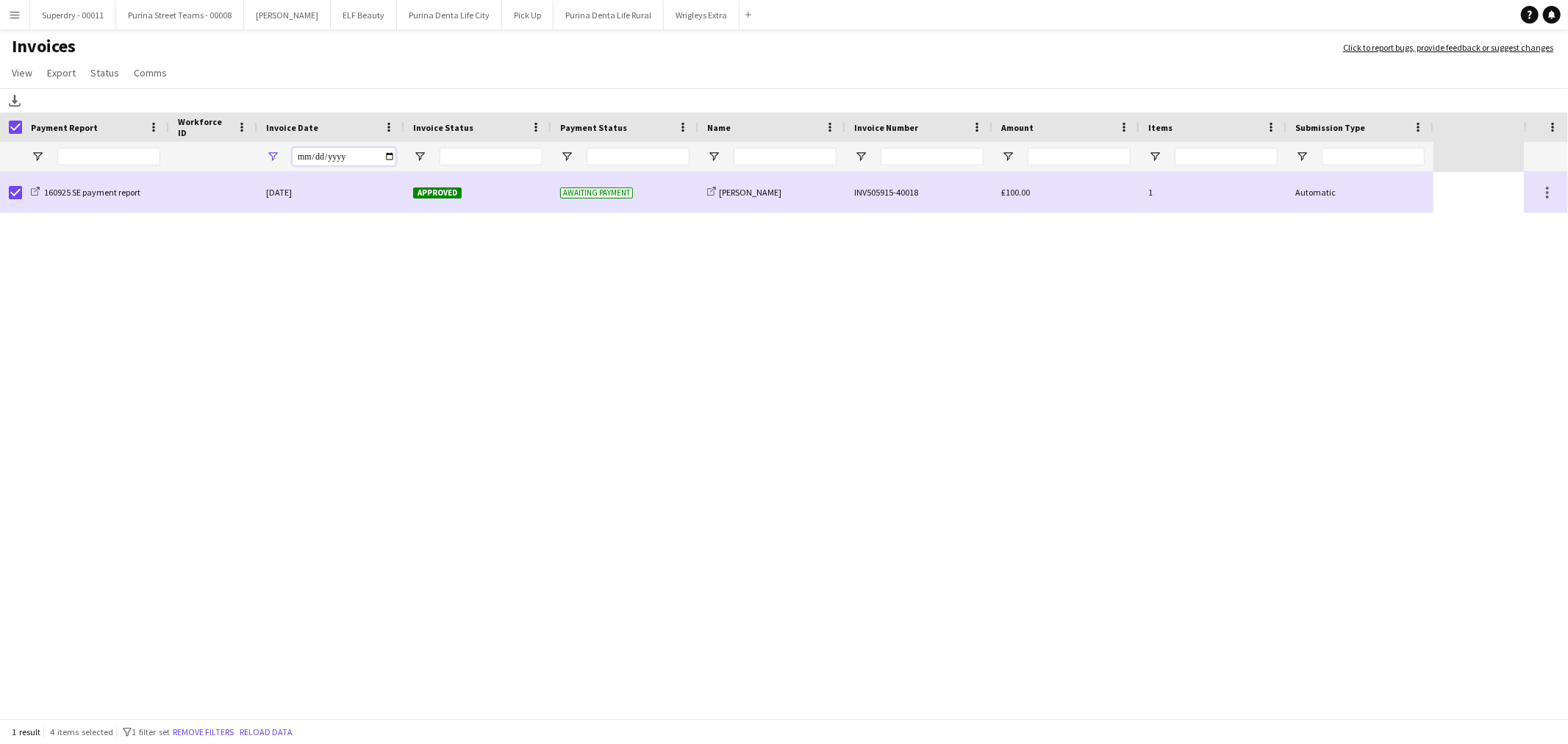
click at [387, 156] on input "**********" at bounding box center [344, 156] width 103 height 18
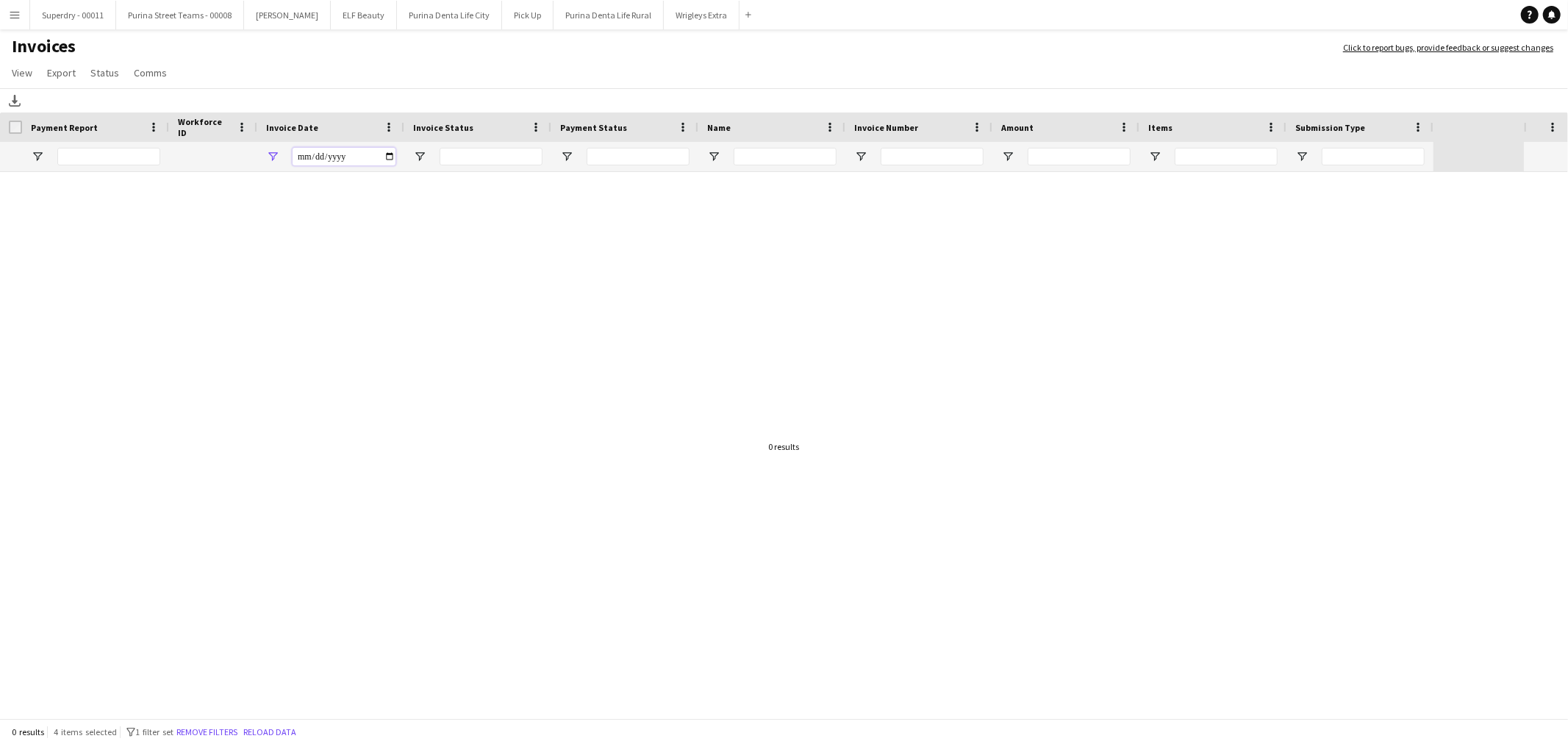
click at [387, 155] on input "**********" at bounding box center [344, 156] width 103 height 18
type input "**********"
click at [12, 104] on icon "Download" at bounding box center [14, 100] width 11 height 11
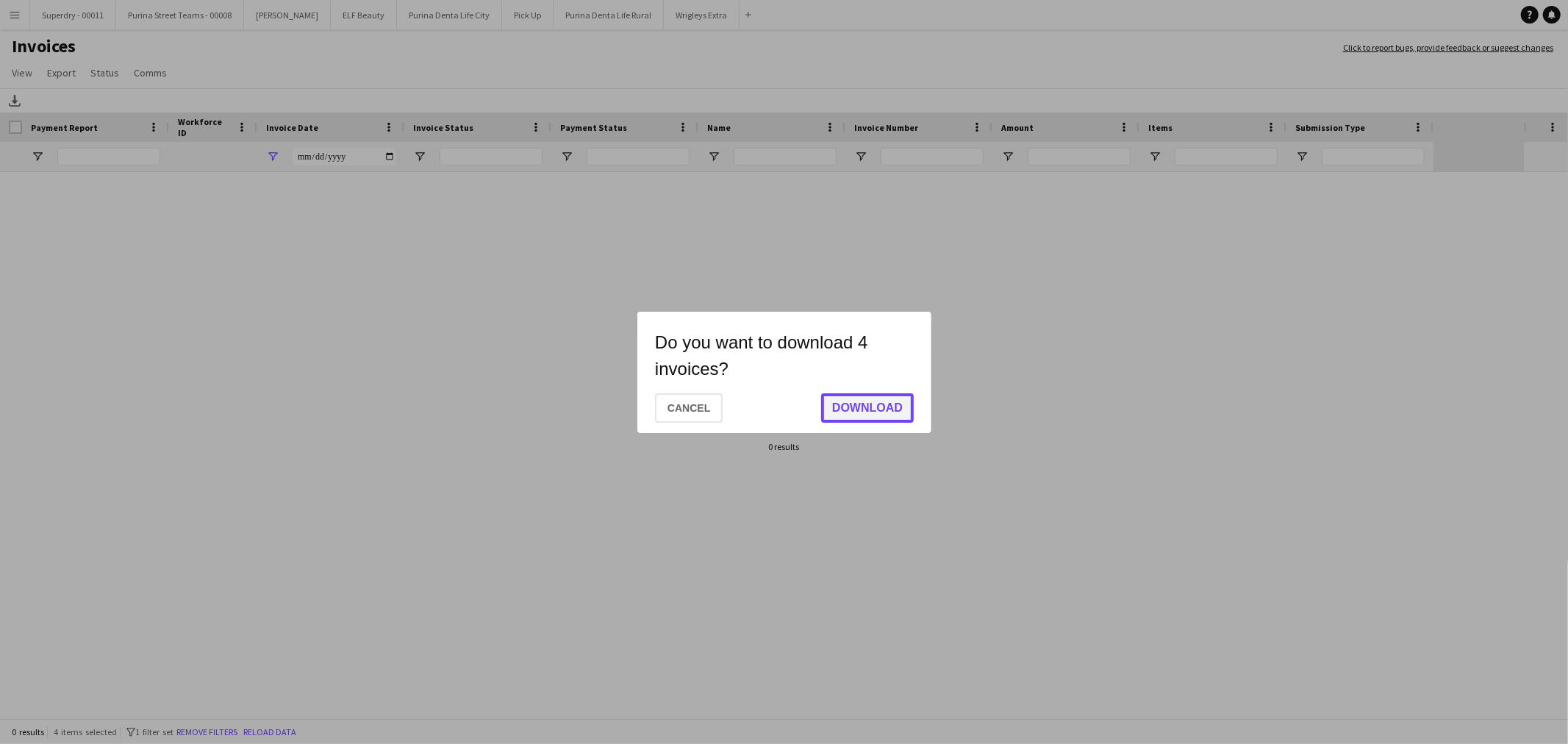
click at [884, 412] on button "Download" at bounding box center [867, 407] width 93 height 29
click at [872, 406] on button "Save" at bounding box center [887, 406] width 53 height 29
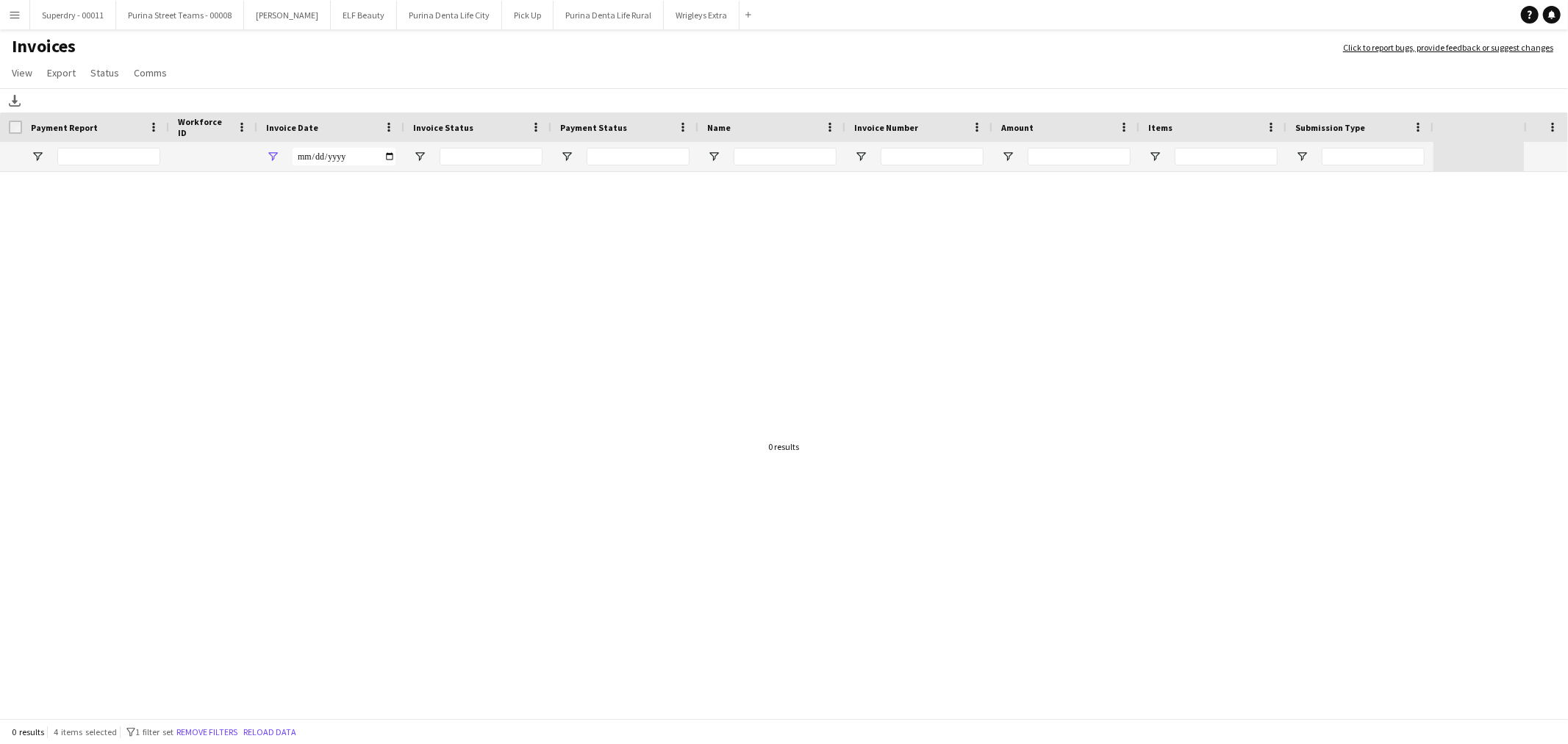
click at [19, 24] on button "Menu" at bounding box center [14, 14] width 29 height 29
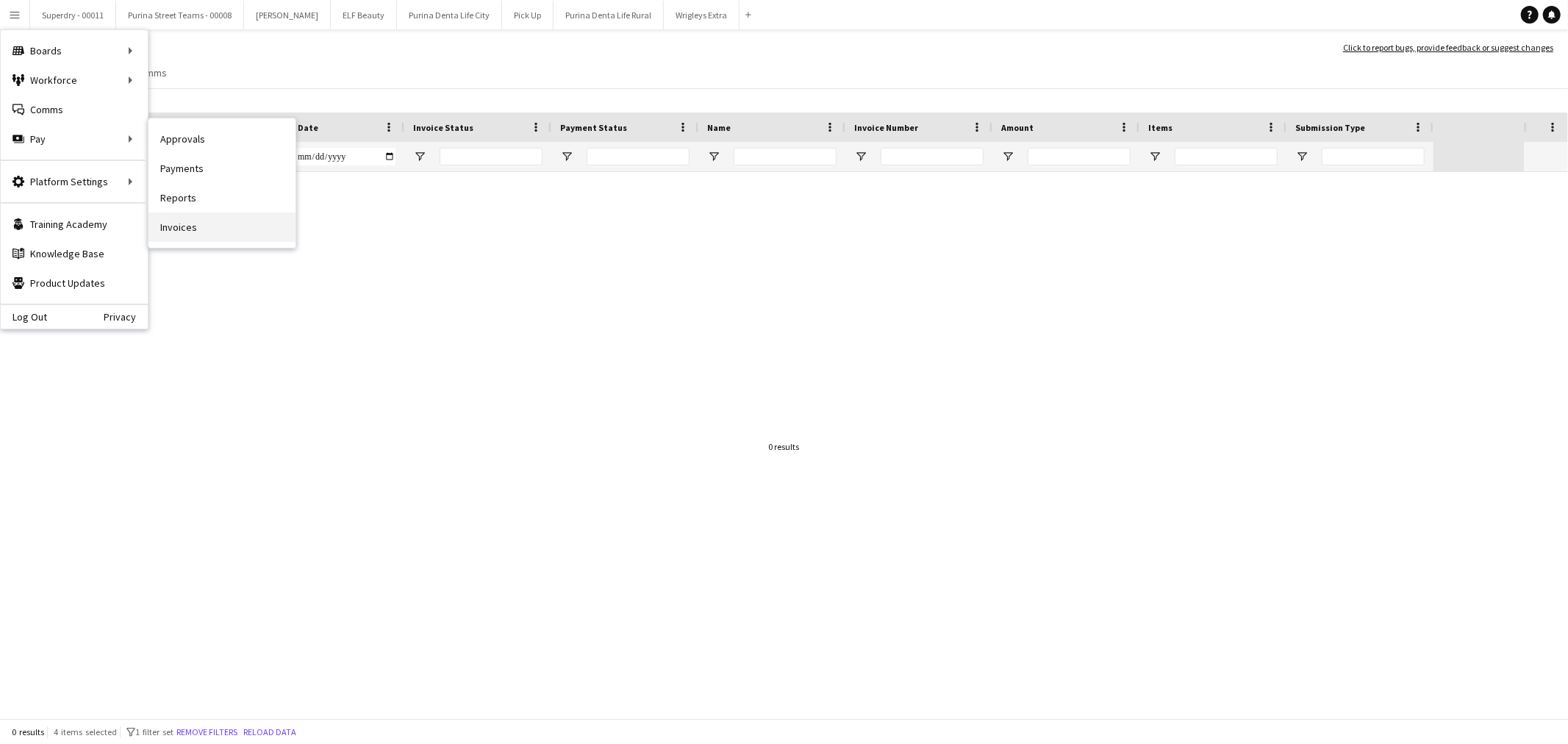
click at [197, 235] on link "Invoices" at bounding box center [222, 226] width 147 height 29
